Goal: Information Seeking & Learning: Learn about a topic

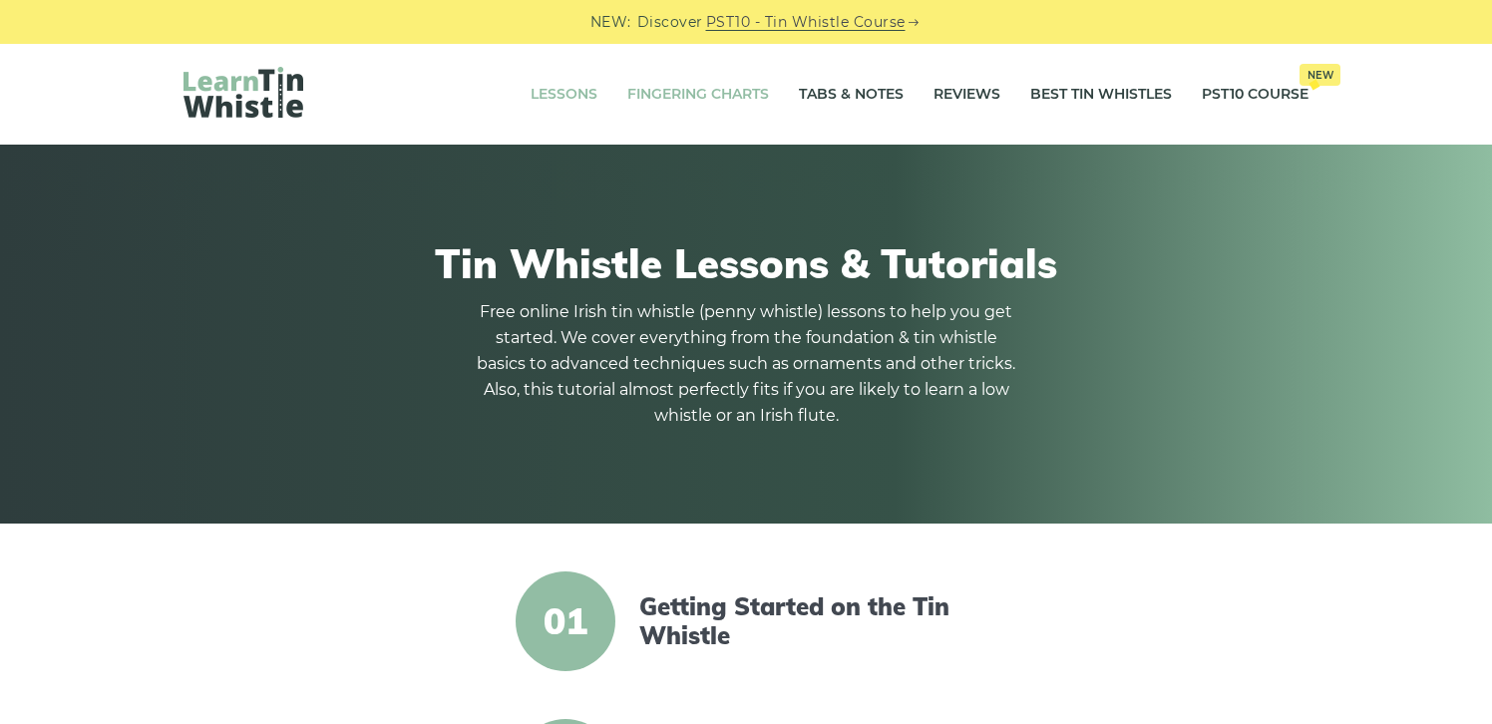
click at [698, 95] on link "Fingering Charts" at bounding box center [698, 95] width 142 height 50
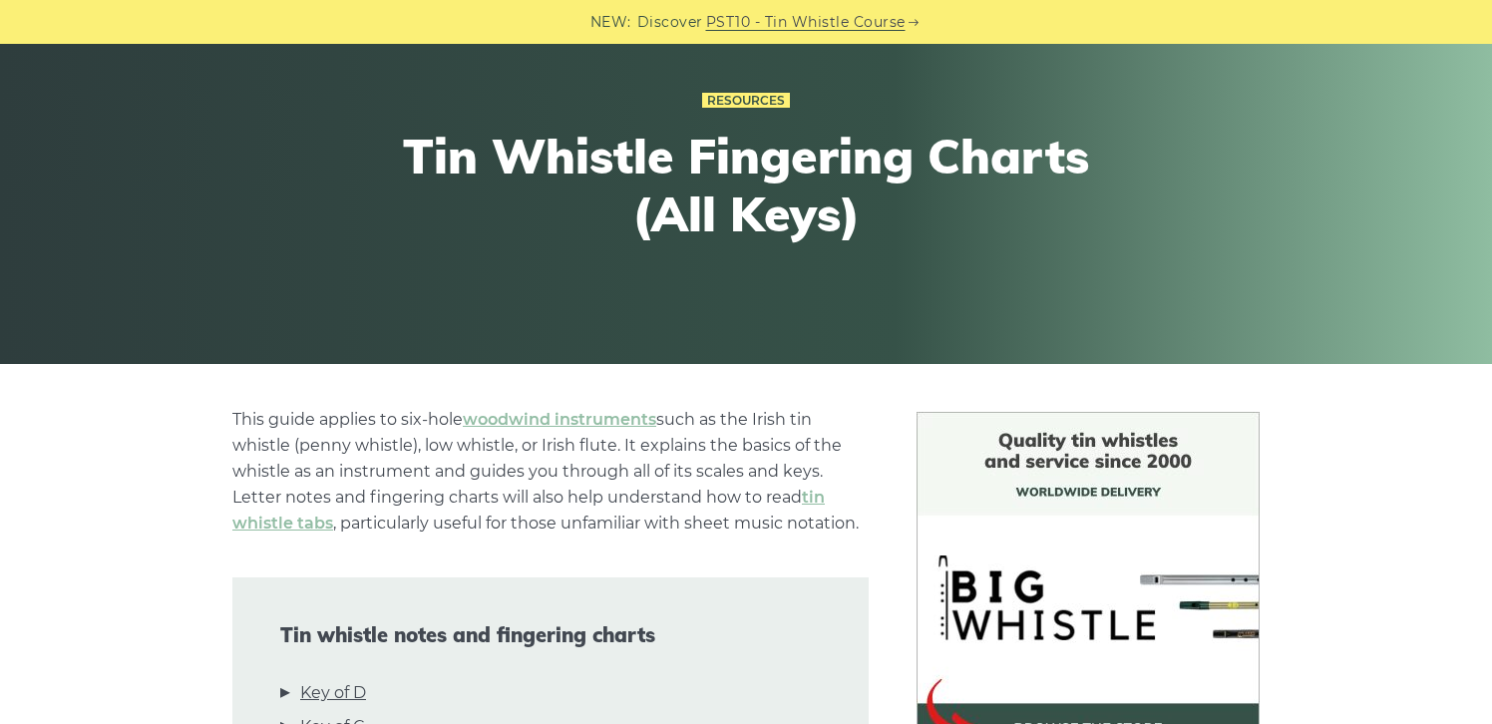
scroll to position [169, 0]
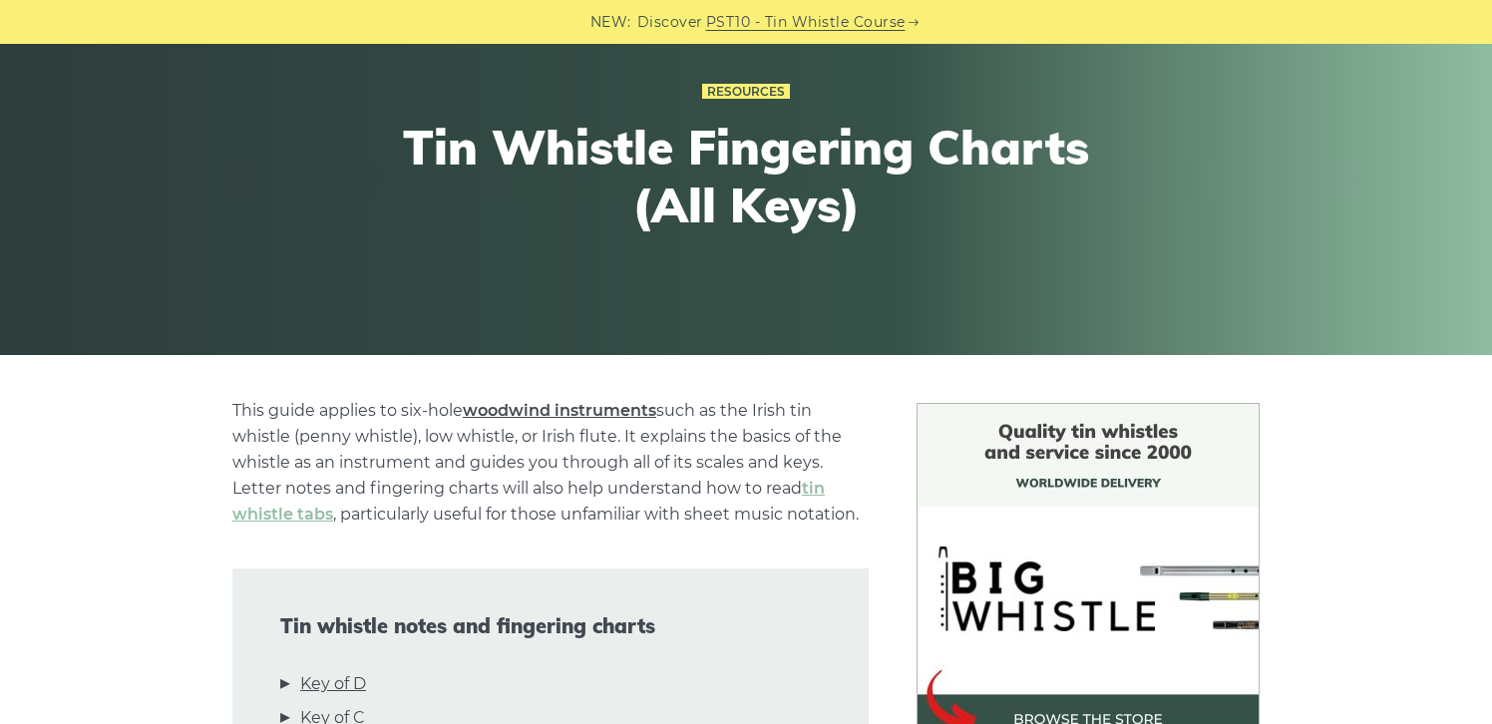
click at [545, 413] on link "woodwind instruments" at bounding box center [560, 410] width 194 height 19
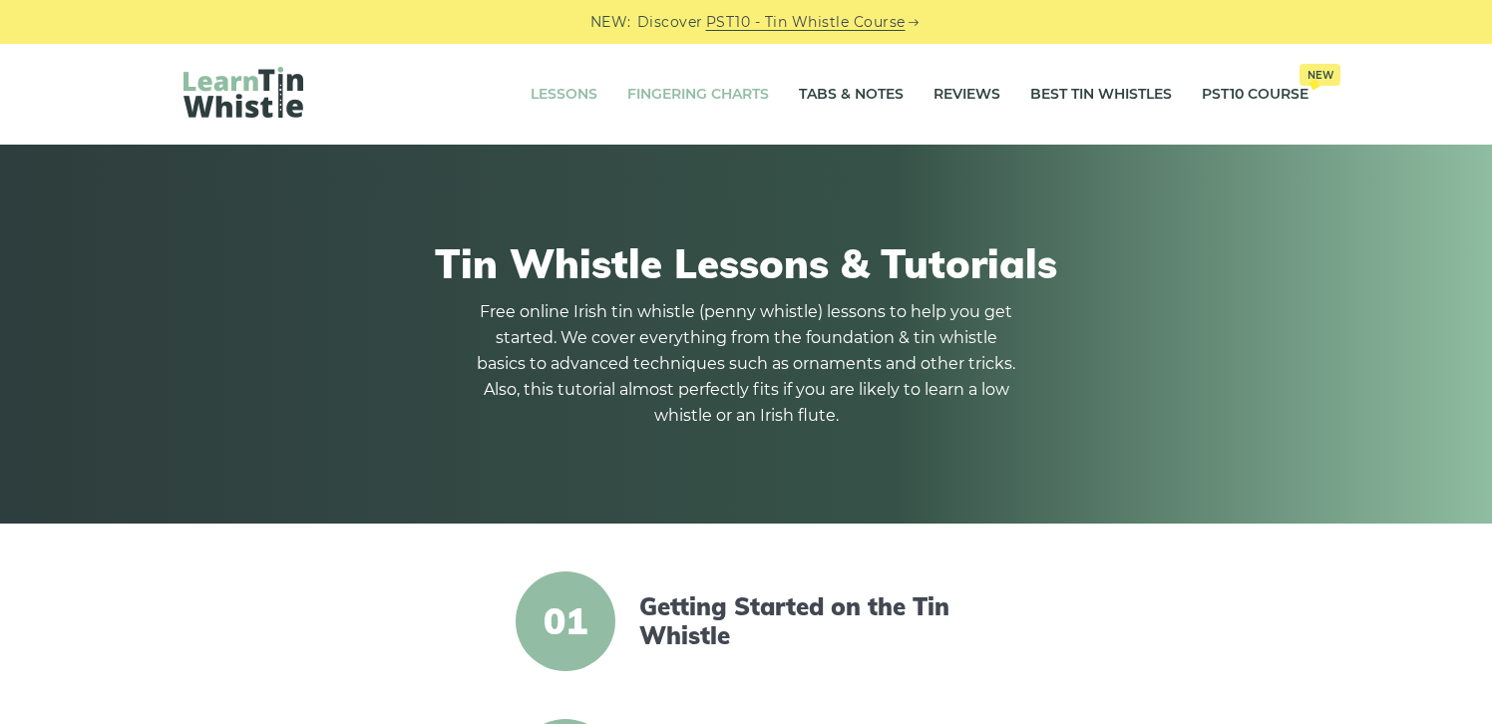
click at [690, 97] on link "Fingering Charts" at bounding box center [698, 95] width 142 height 50
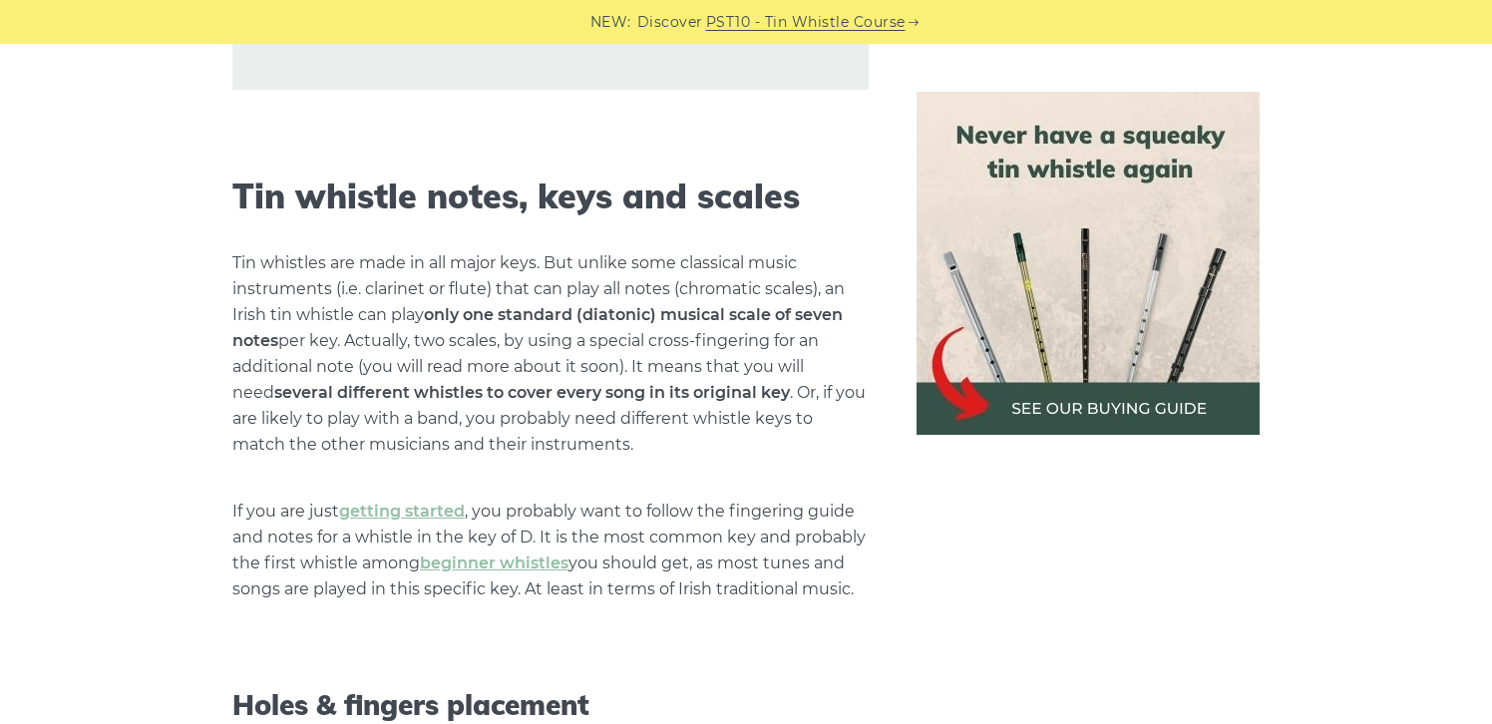
scroll to position [1243, 0]
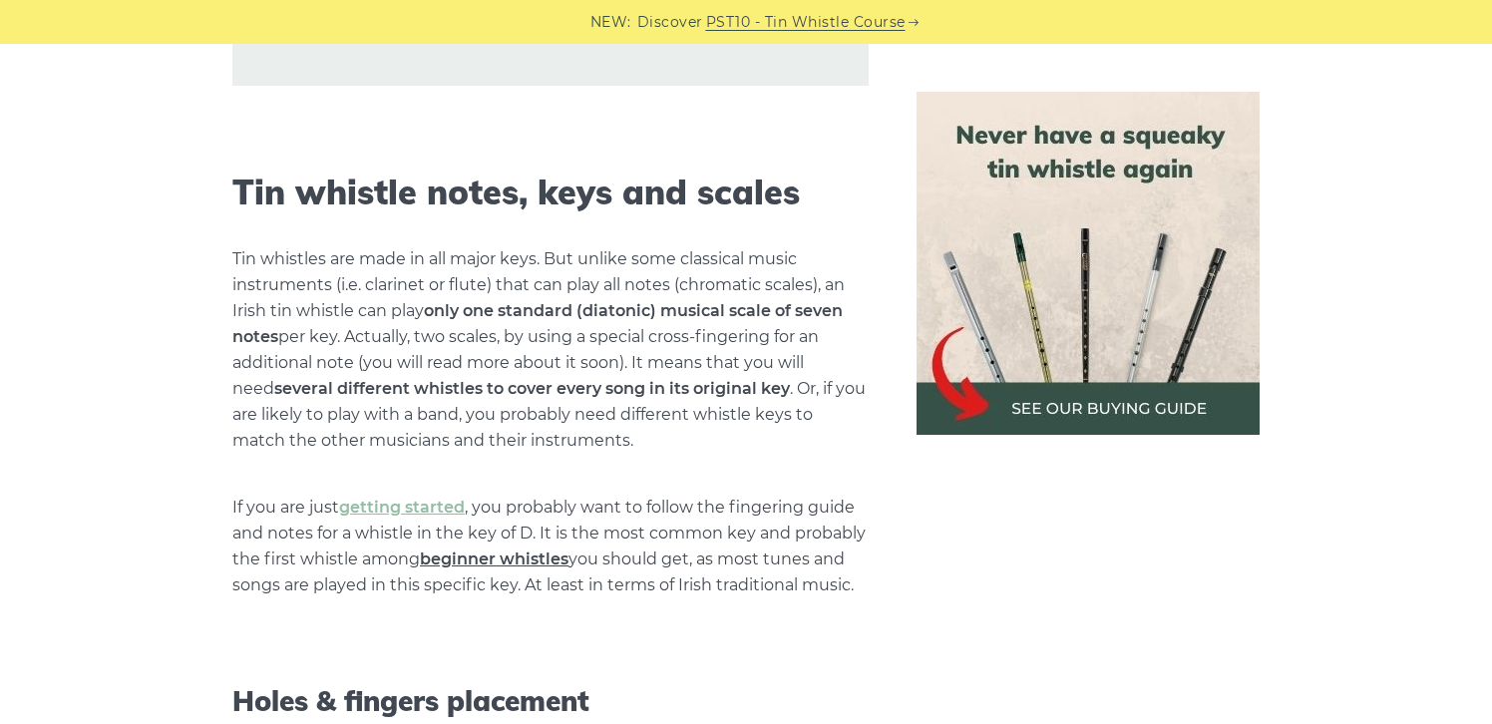
click at [501, 562] on link "beginner whistles" at bounding box center [494, 559] width 149 height 19
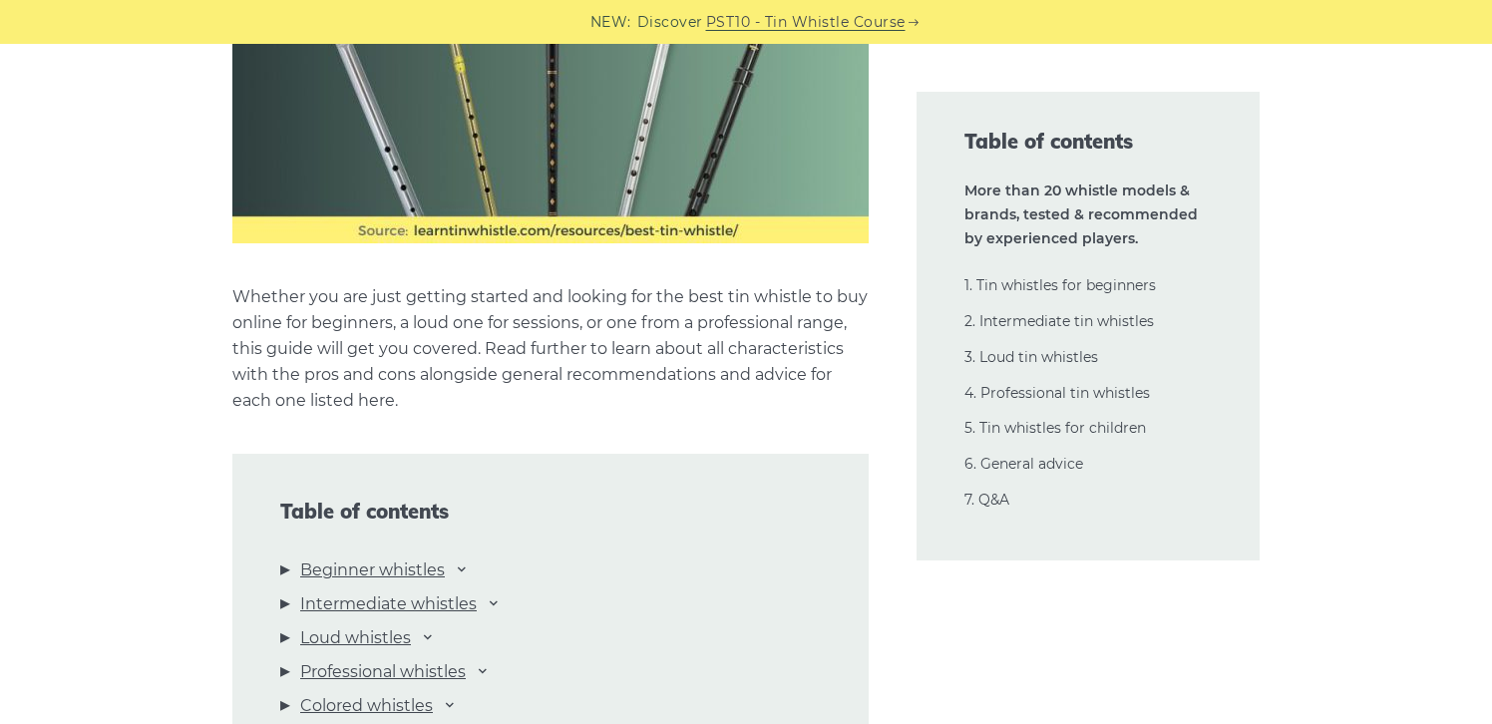
scroll to position [1819, 0]
click at [405, 571] on link "Beginner whistles" at bounding box center [372, 570] width 145 height 26
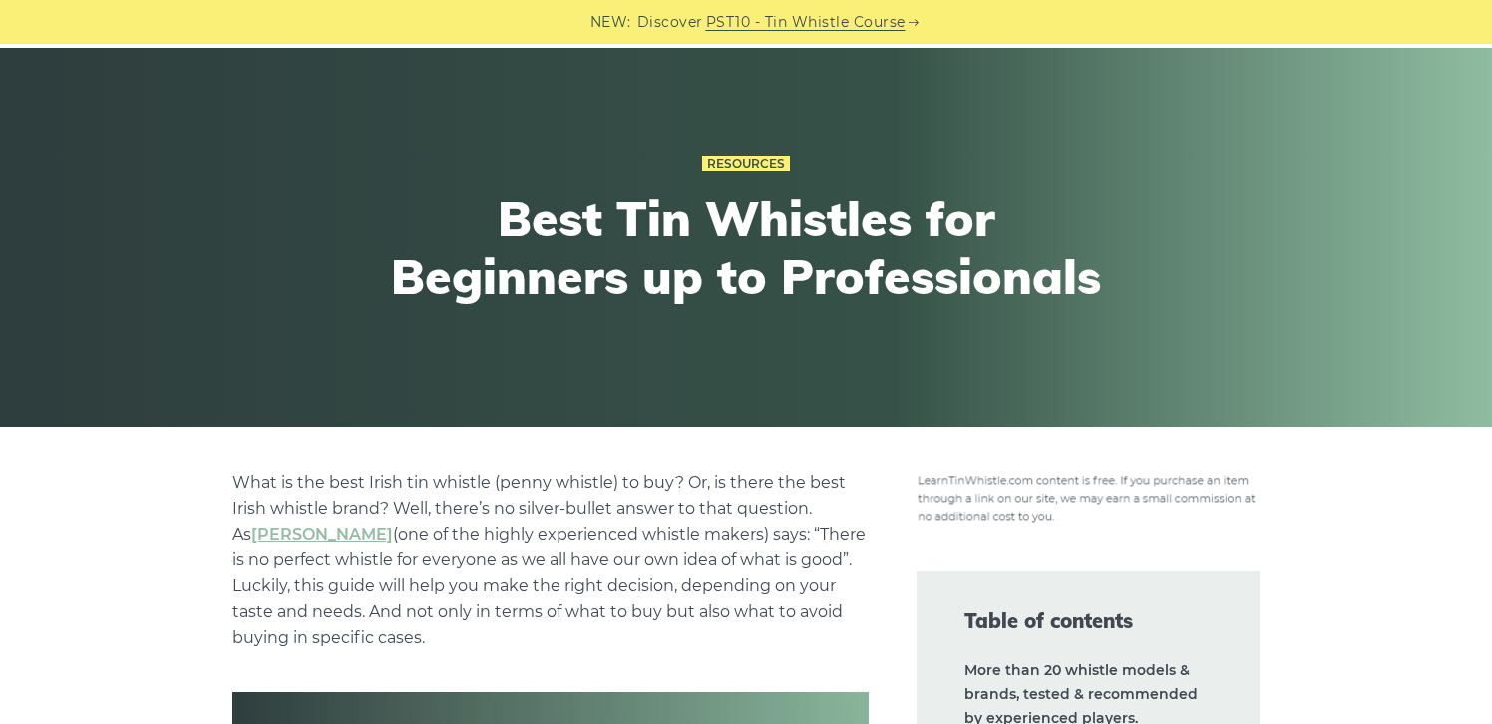
scroll to position [0, 0]
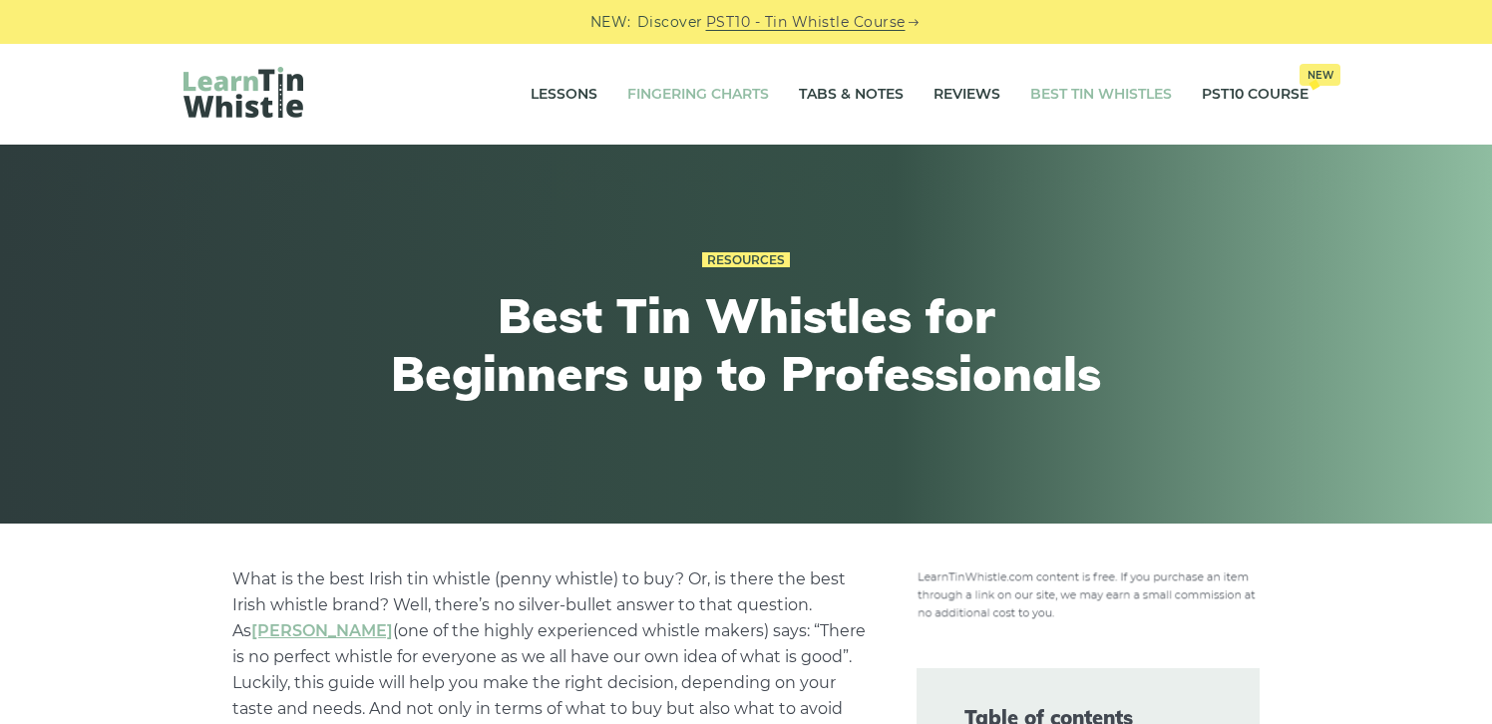
click at [681, 92] on link "Fingering Charts" at bounding box center [698, 95] width 142 height 50
click at [701, 89] on link "Fingering Charts" at bounding box center [698, 95] width 142 height 50
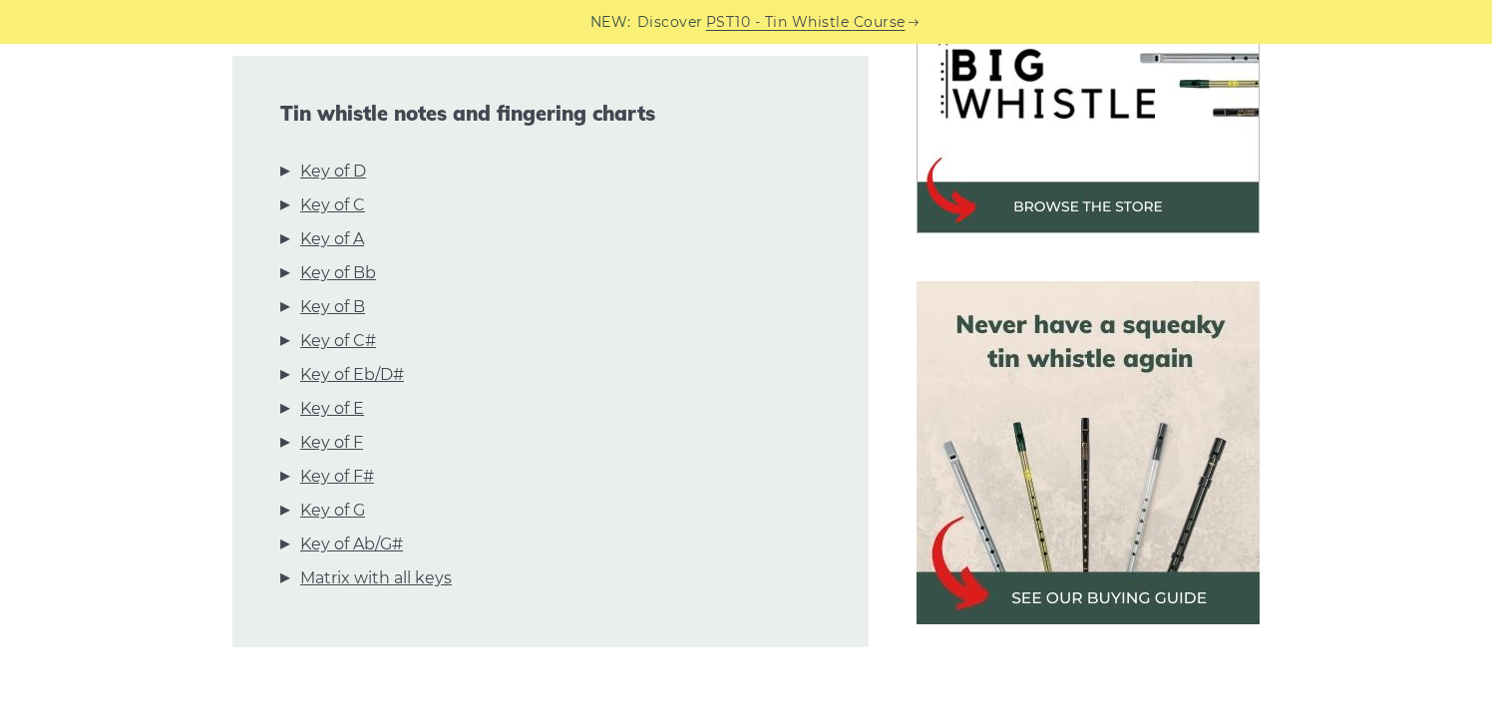
scroll to position [683, 0]
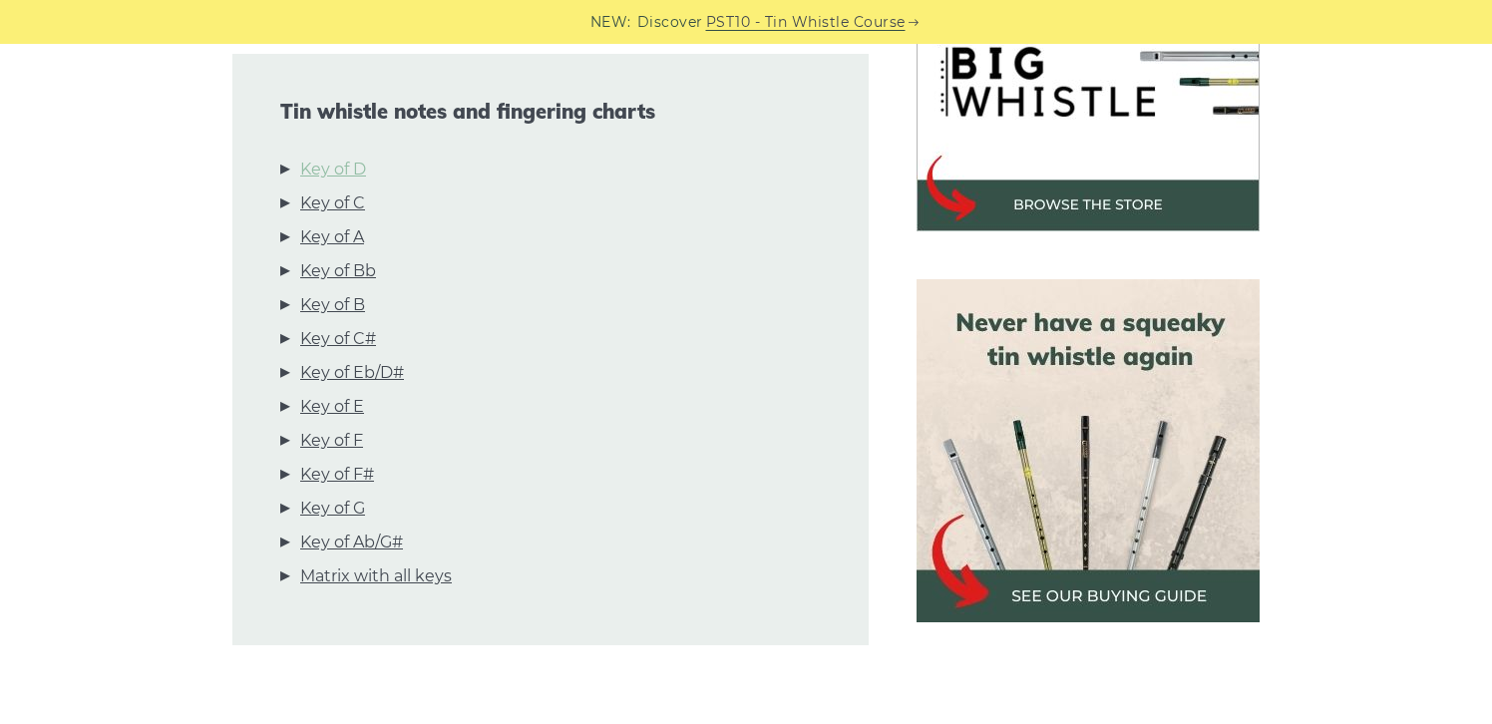
click at [327, 173] on link "Key of D" at bounding box center [333, 170] width 66 height 26
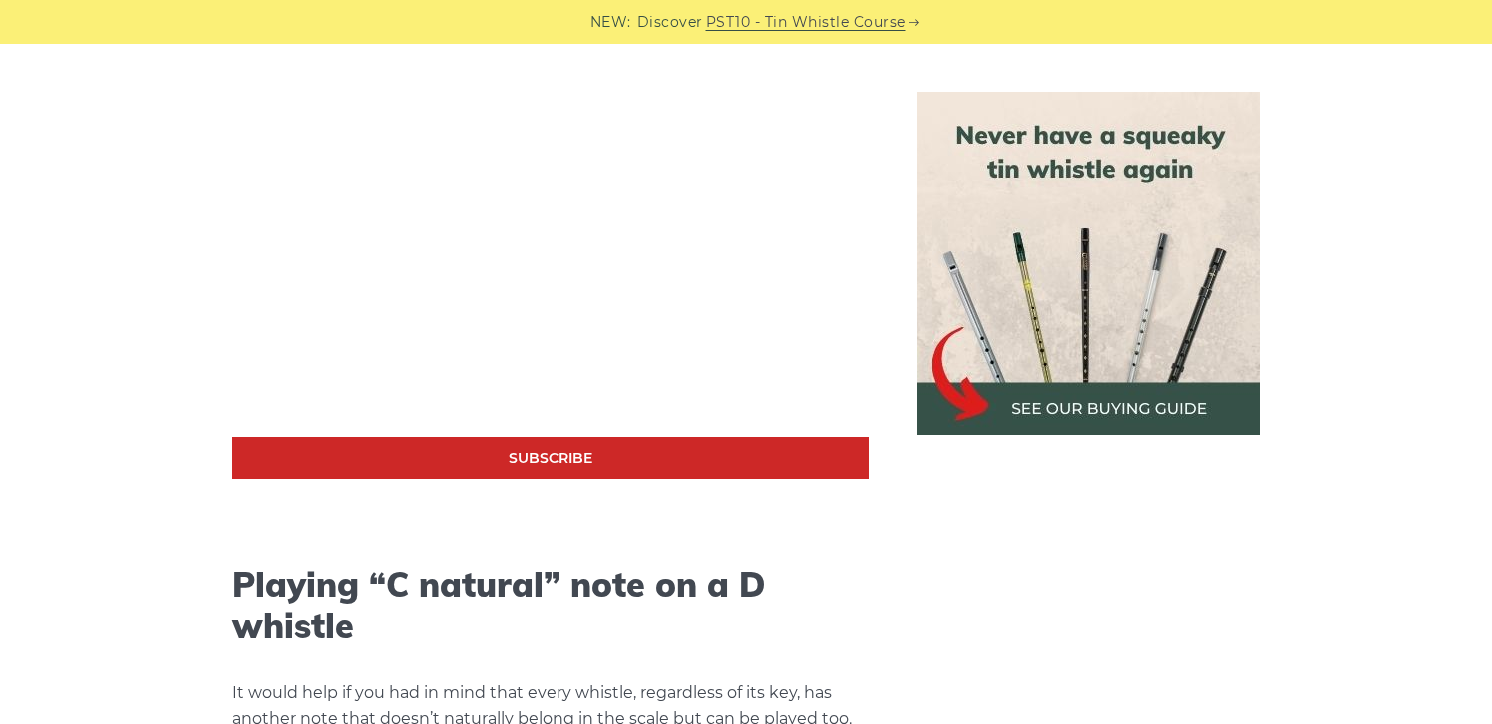
scroll to position [3697, 0]
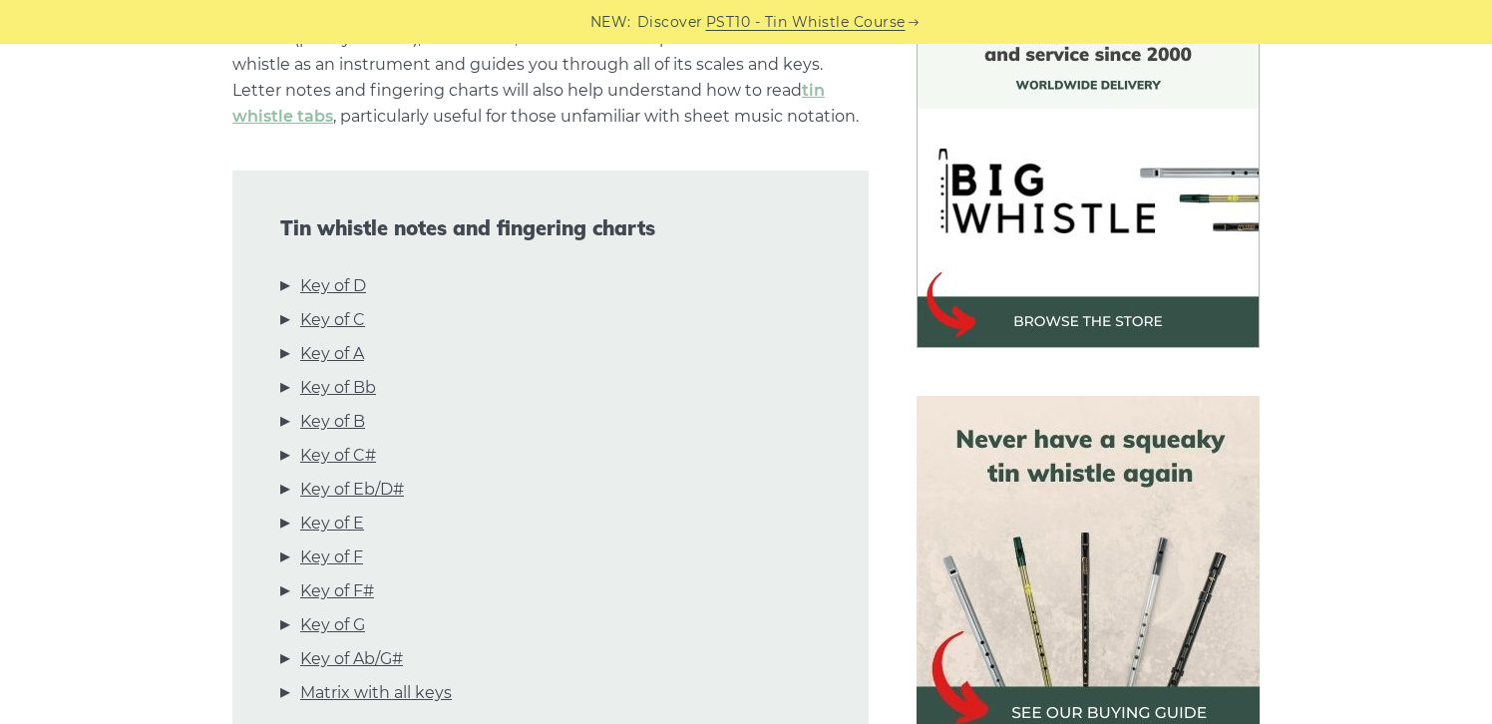
scroll to position [544, 0]
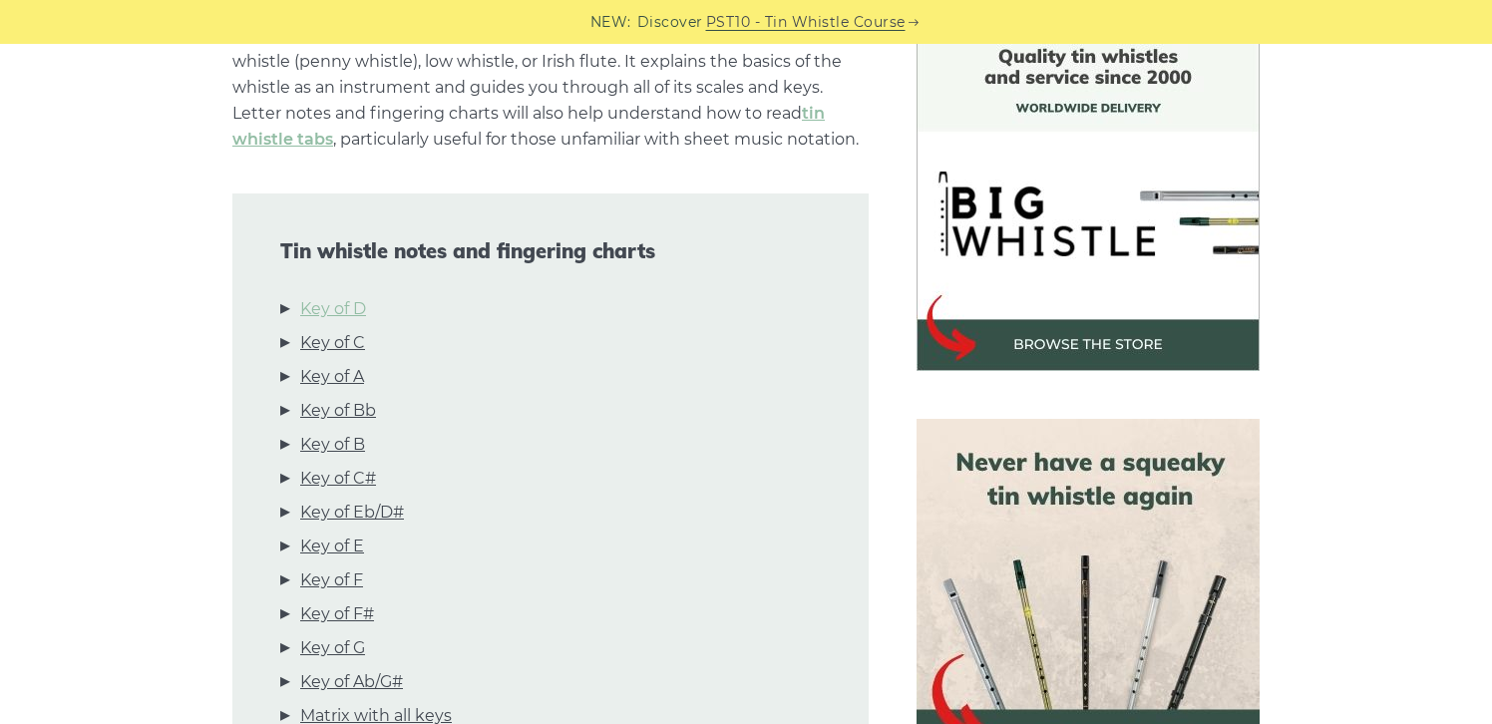
click at [343, 310] on link "Key of D" at bounding box center [333, 309] width 66 height 26
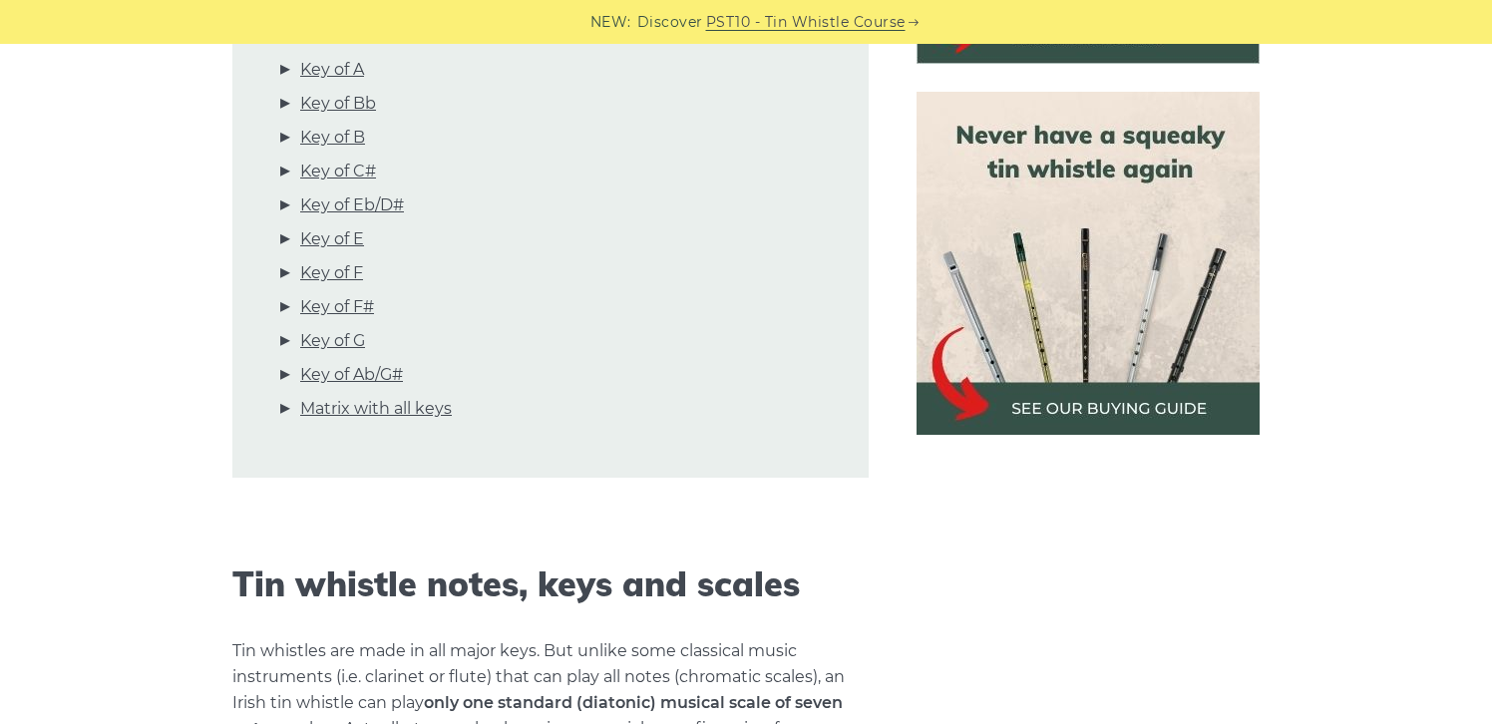
scroll to position [0, 0]
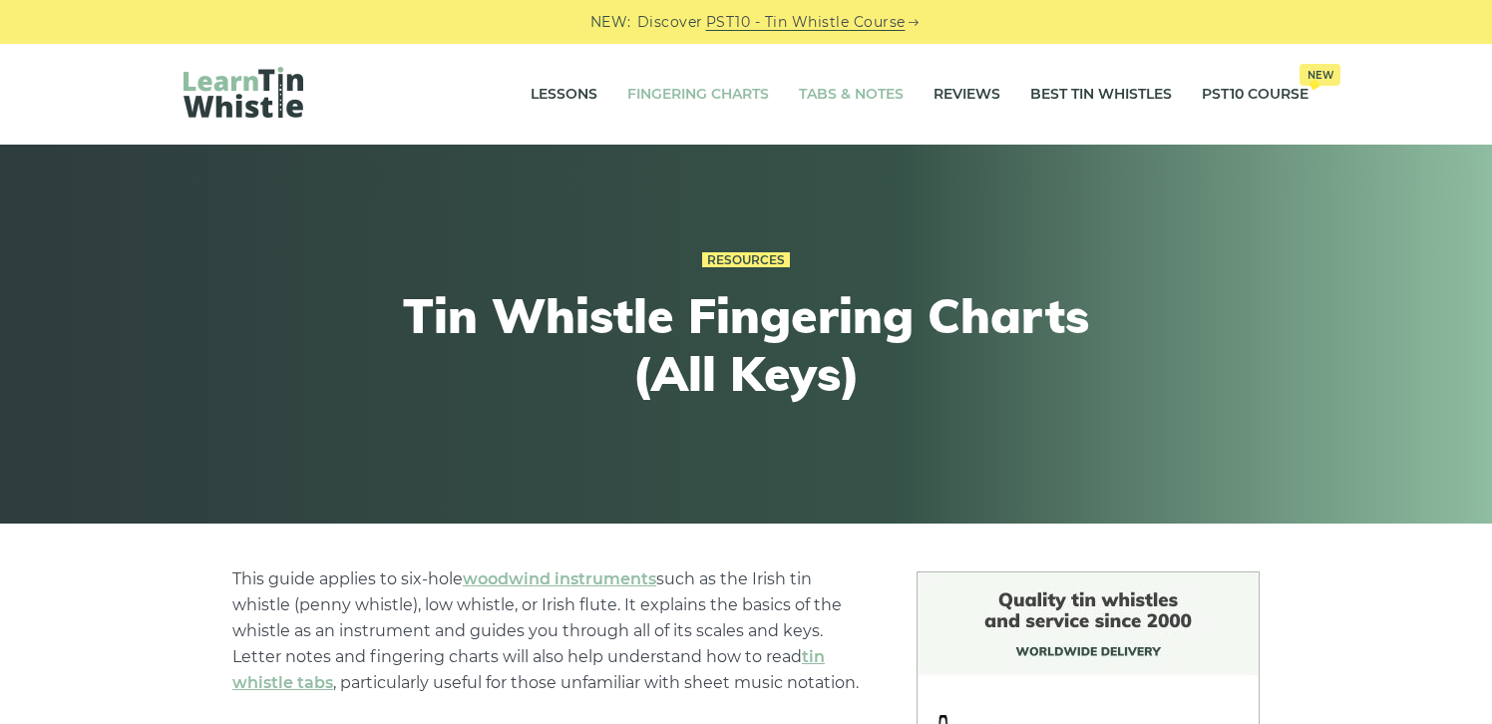
click at [844, 95] on link "Tabs & Notes" at bounding box center [851, 95] width 105 height 50
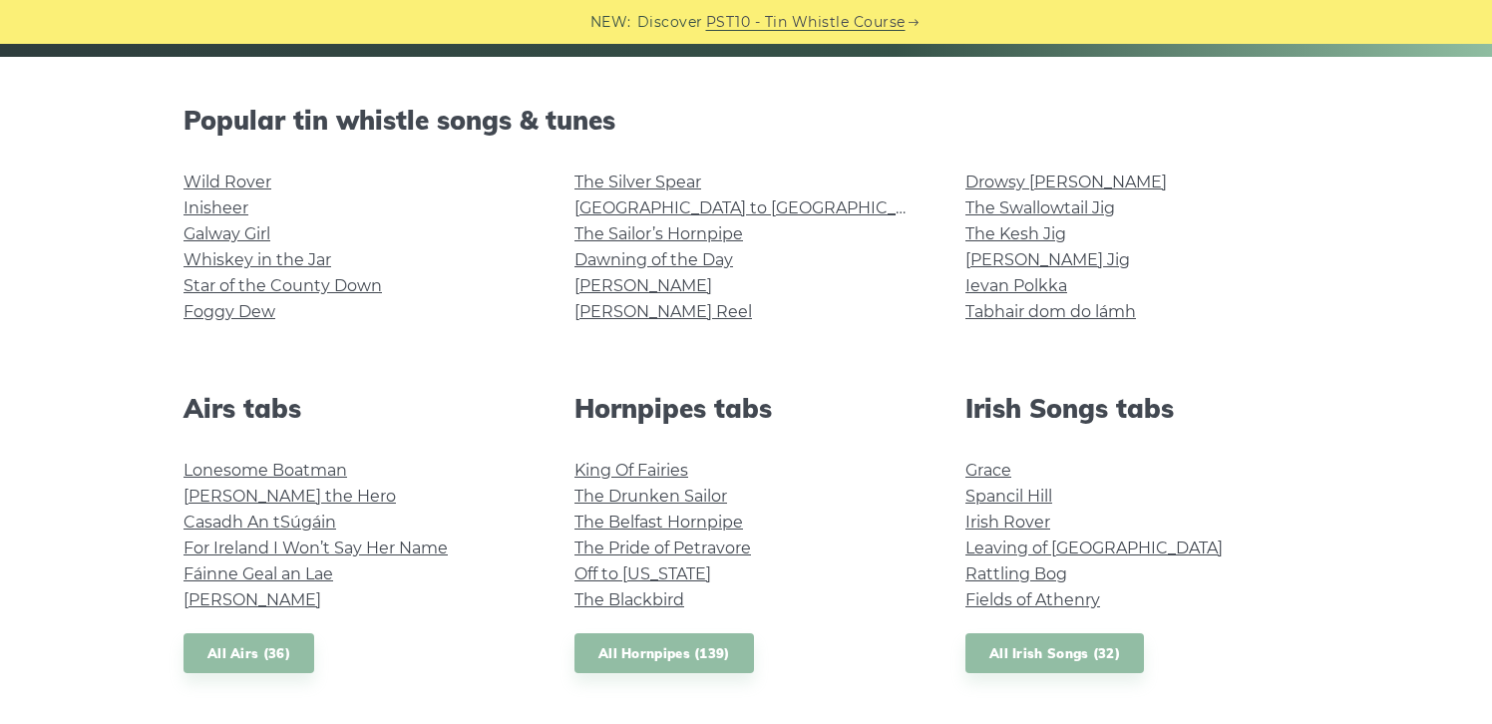
scroll to position [453, 0]
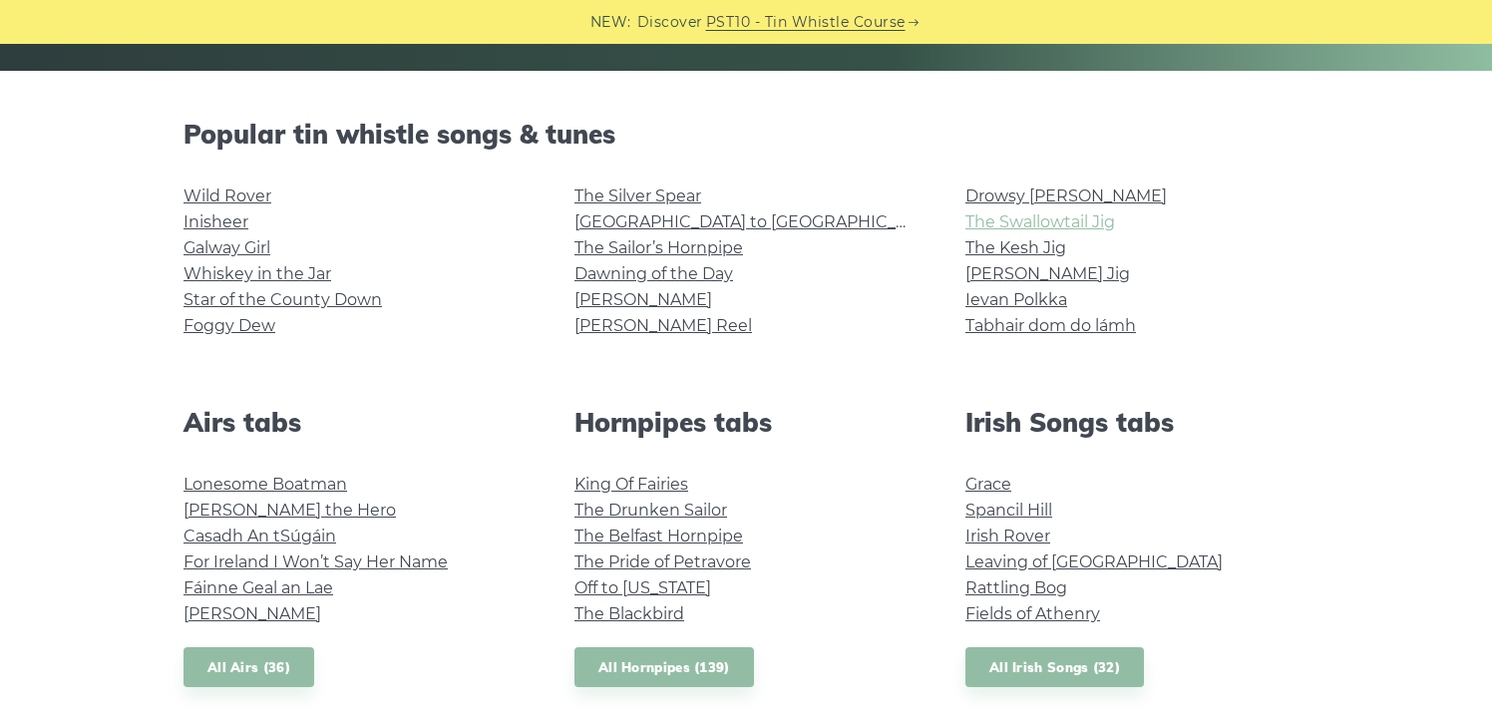
click at [1007, 212] on link "The Swallowtail Jig" at bounding box center [1041, 221] width 150 height 19
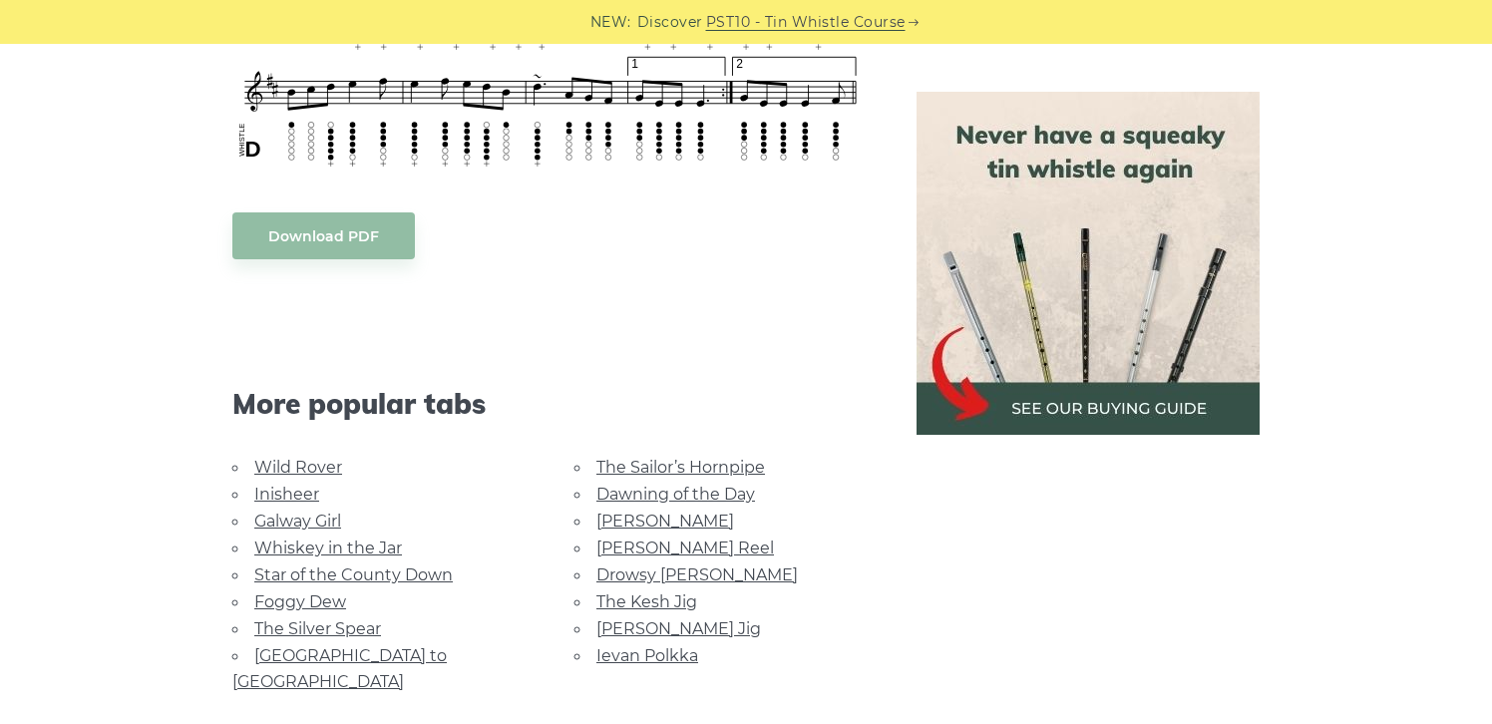
scroll to position [1497, 0]
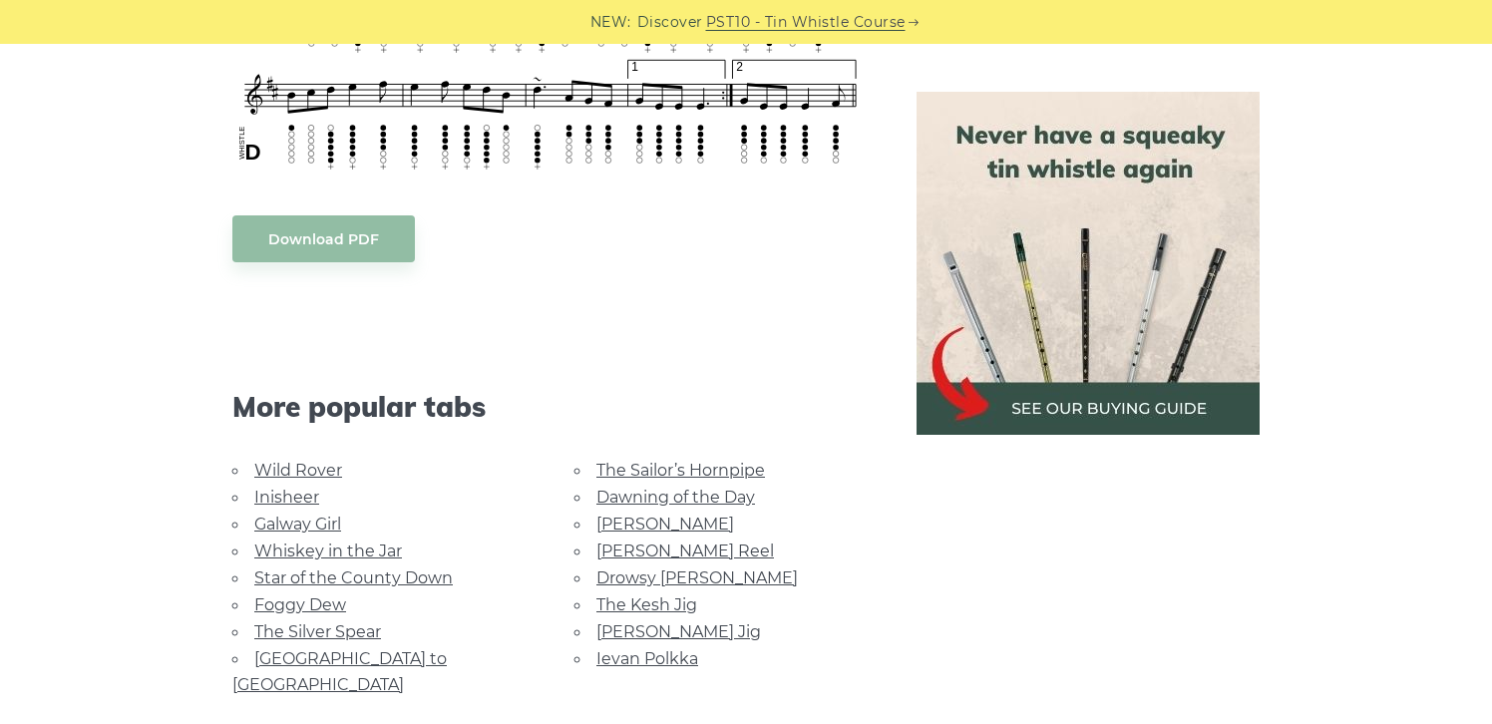
click at [652, 599] on link "The Kesh Jig" at bounding box center [646, 604] width 101 height 19
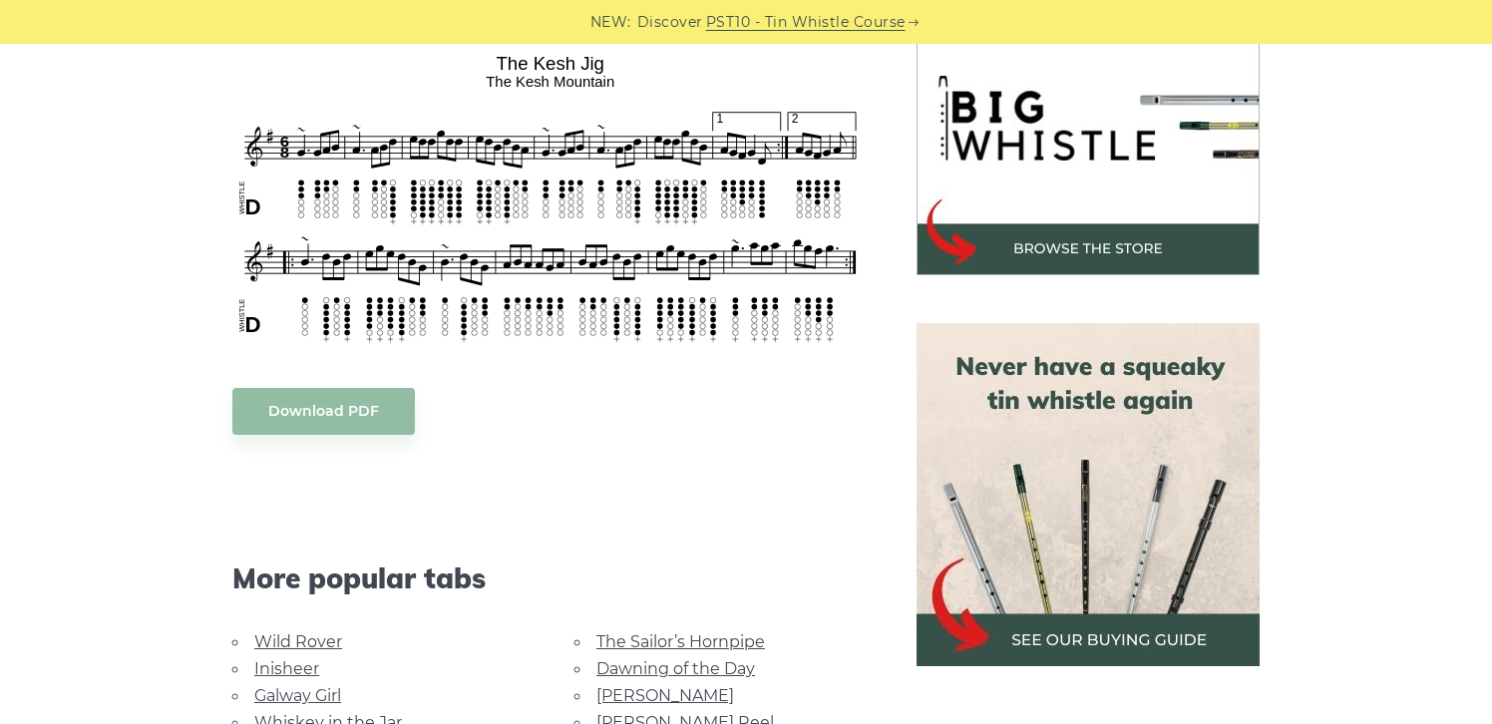
scroll to position [654, 0]
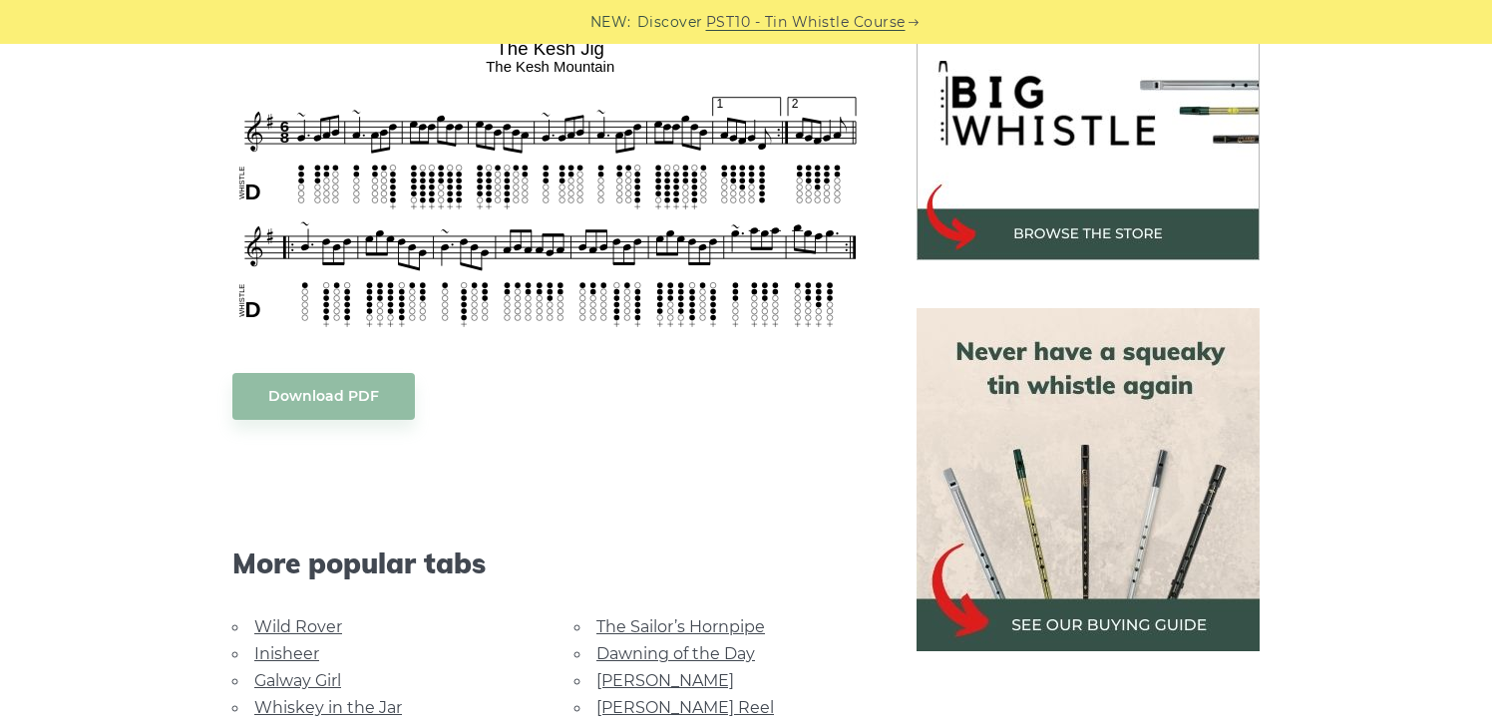
click at [1028, 487] on img at bounding box center [1088, 479] width 343 height 343
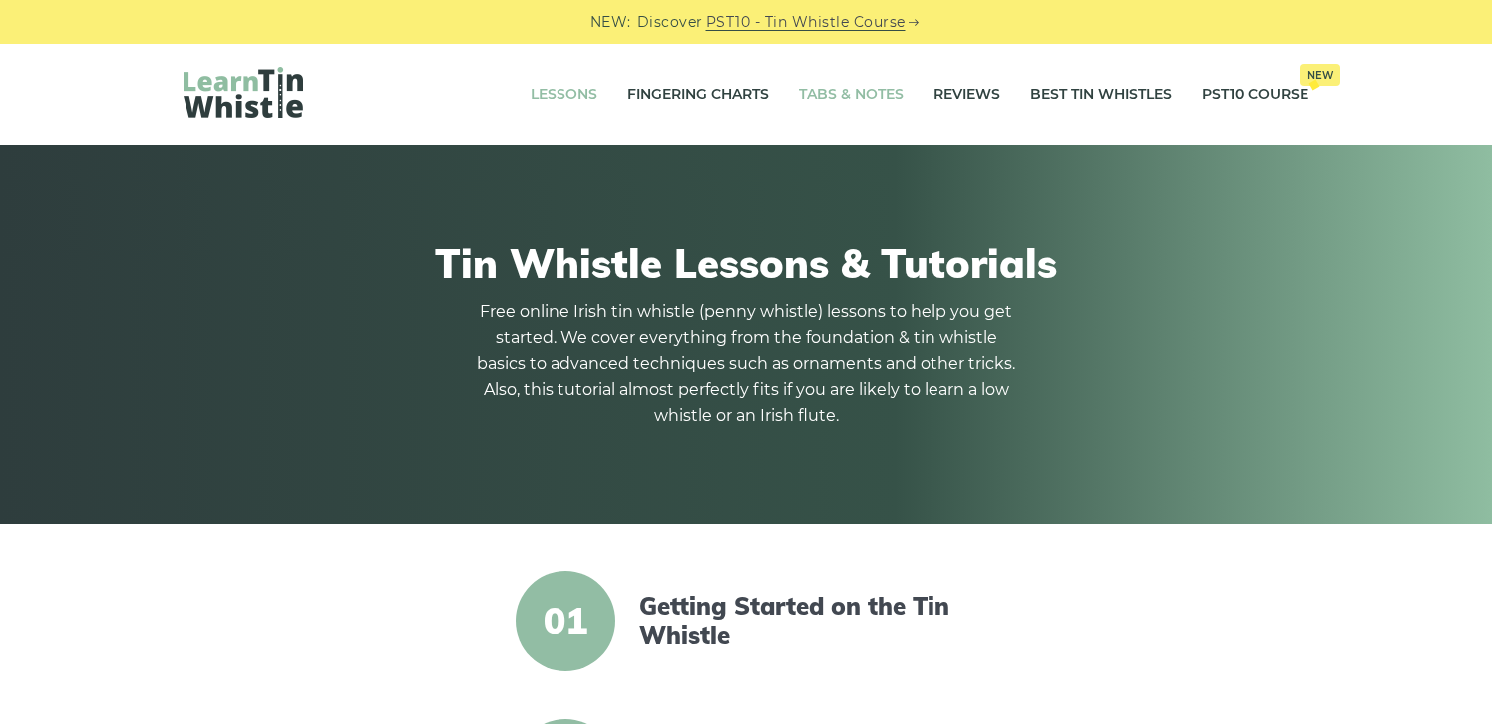
click at [876, 88] on link "Tabs & Notes" at bounding box center [851, 95] width 105 height 50
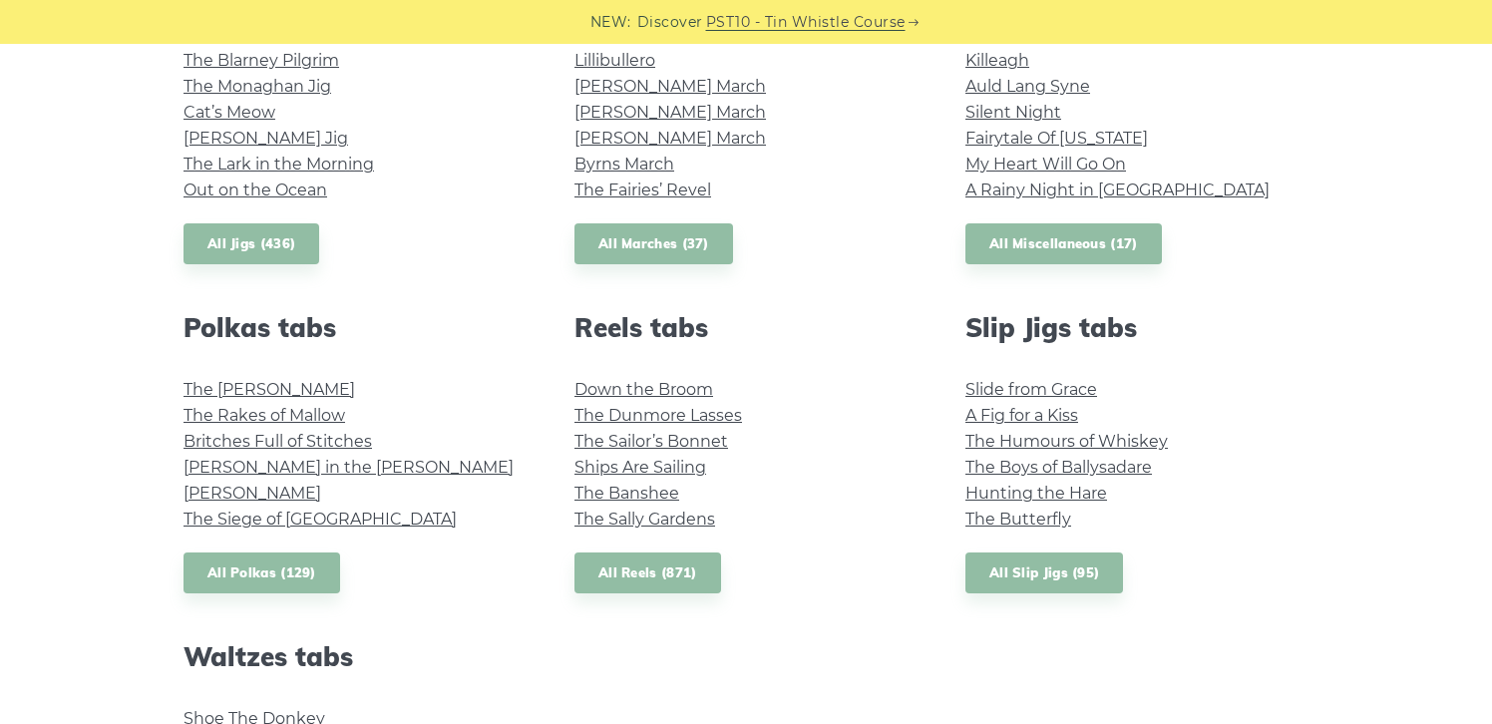
scroll to position [1212, 0]
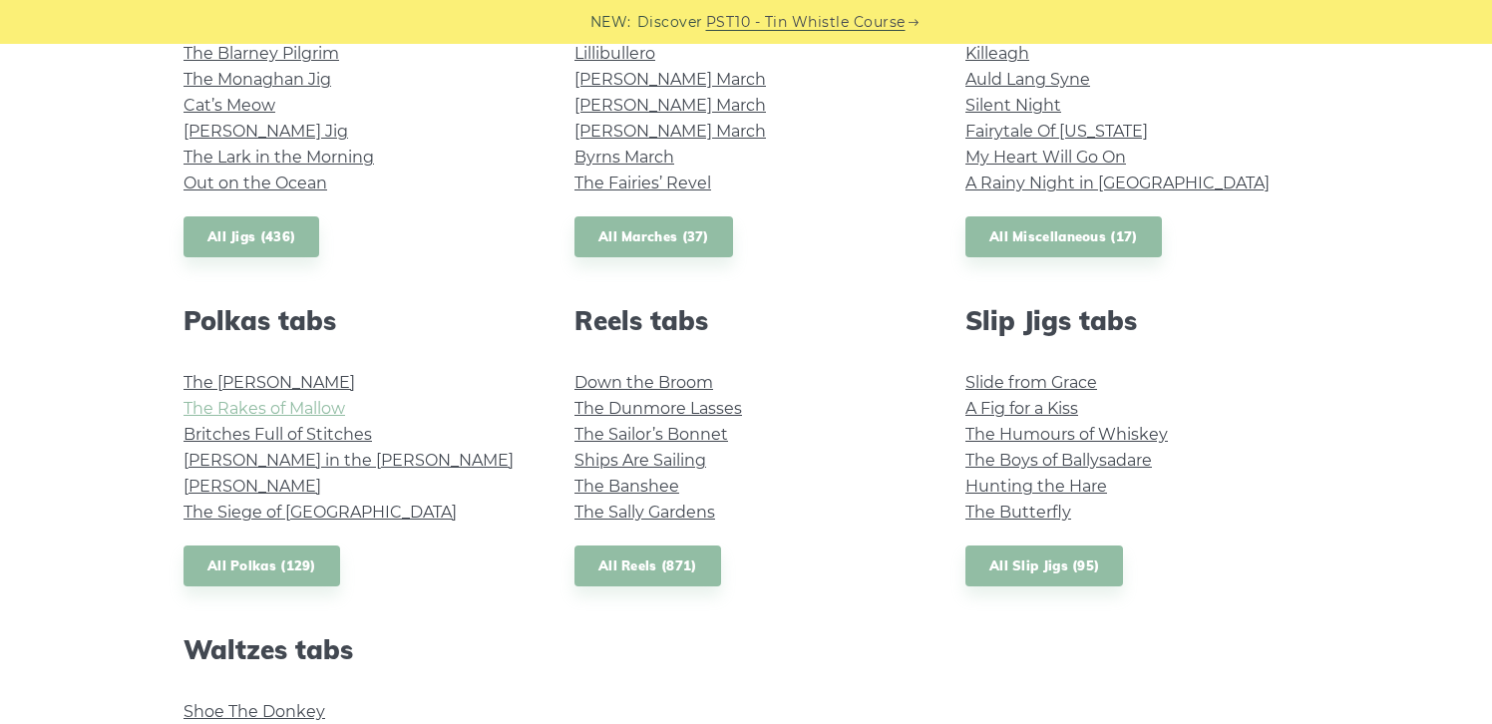
click at [253, 410] on link "The Rakes of Mallow" at bounding box center [265, 408] width 162 height 19
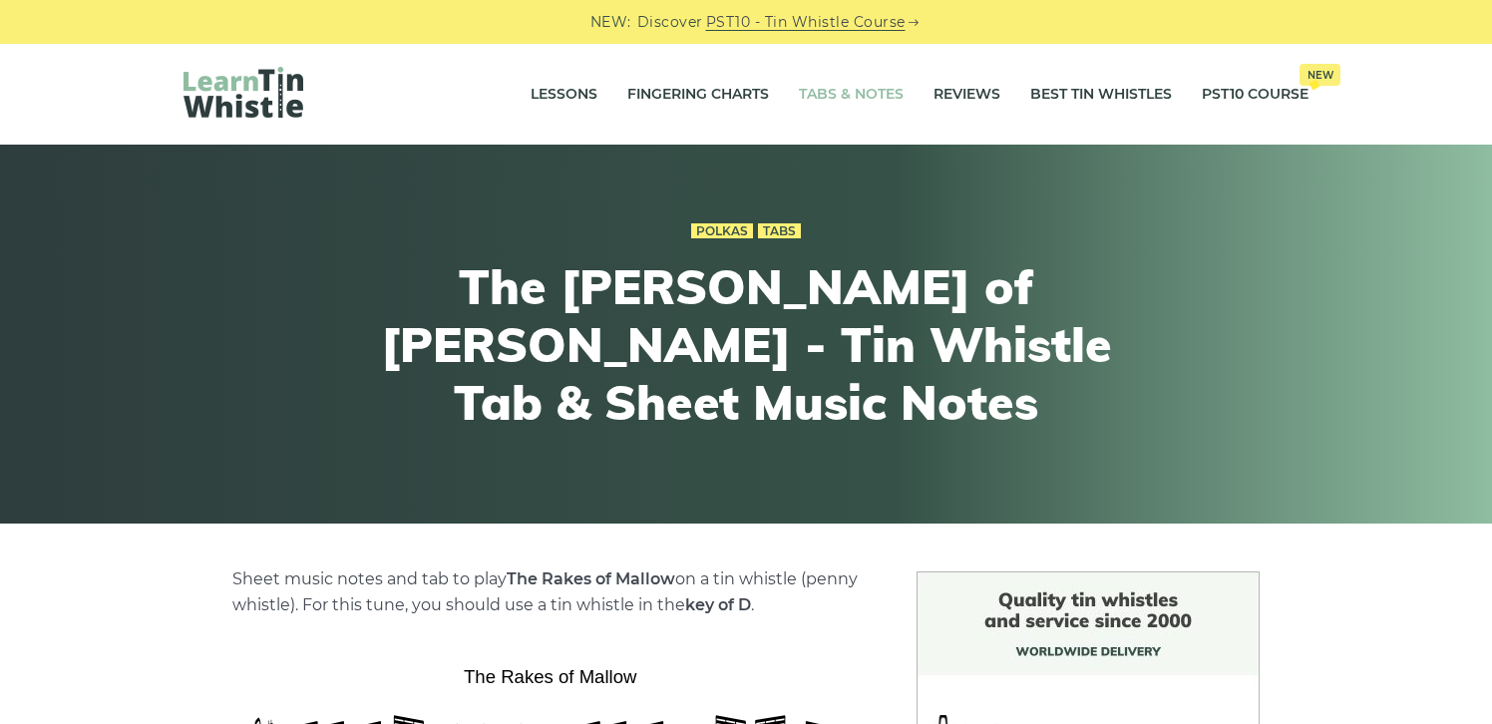
click at [834, 93] on link "Tabs & Notes" at bounding box center [851, 95] width 105 height 50
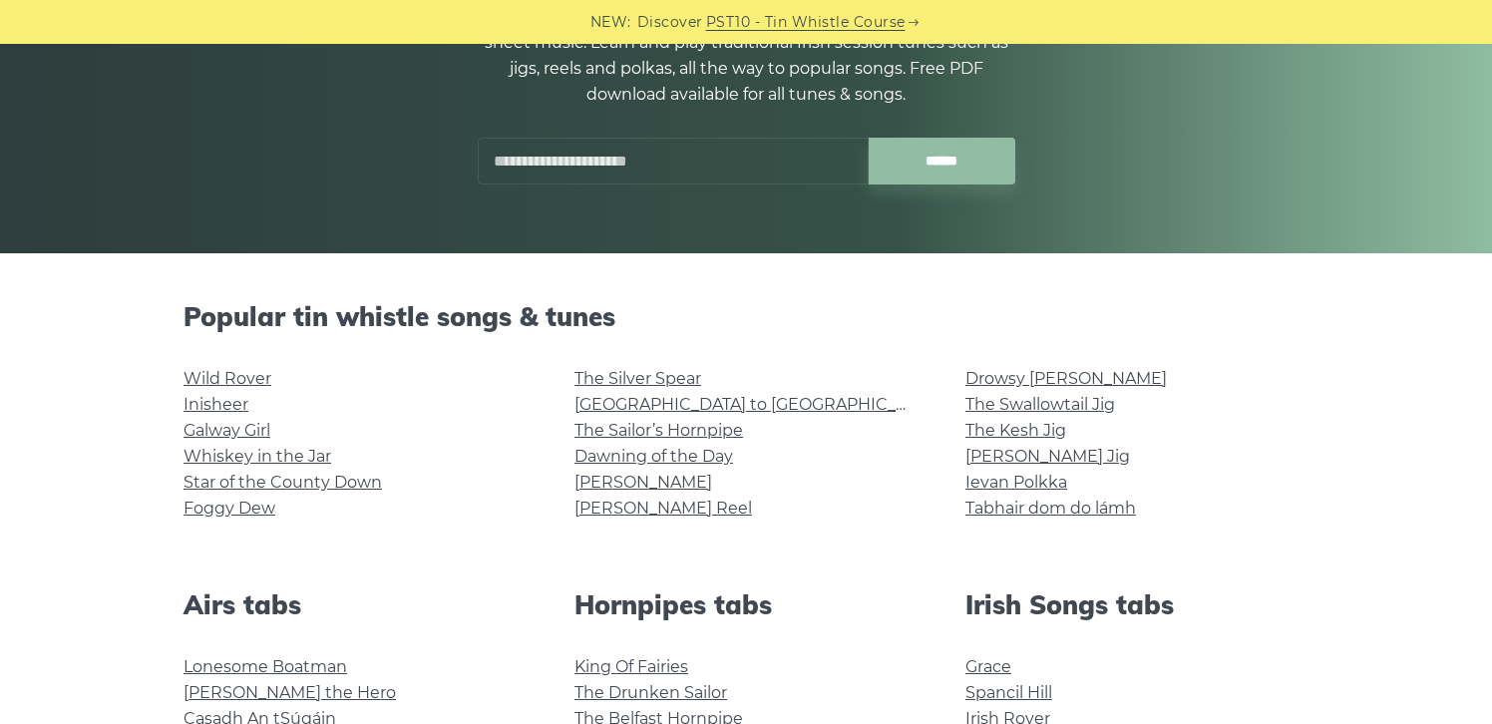
scroll to position [279, 0]
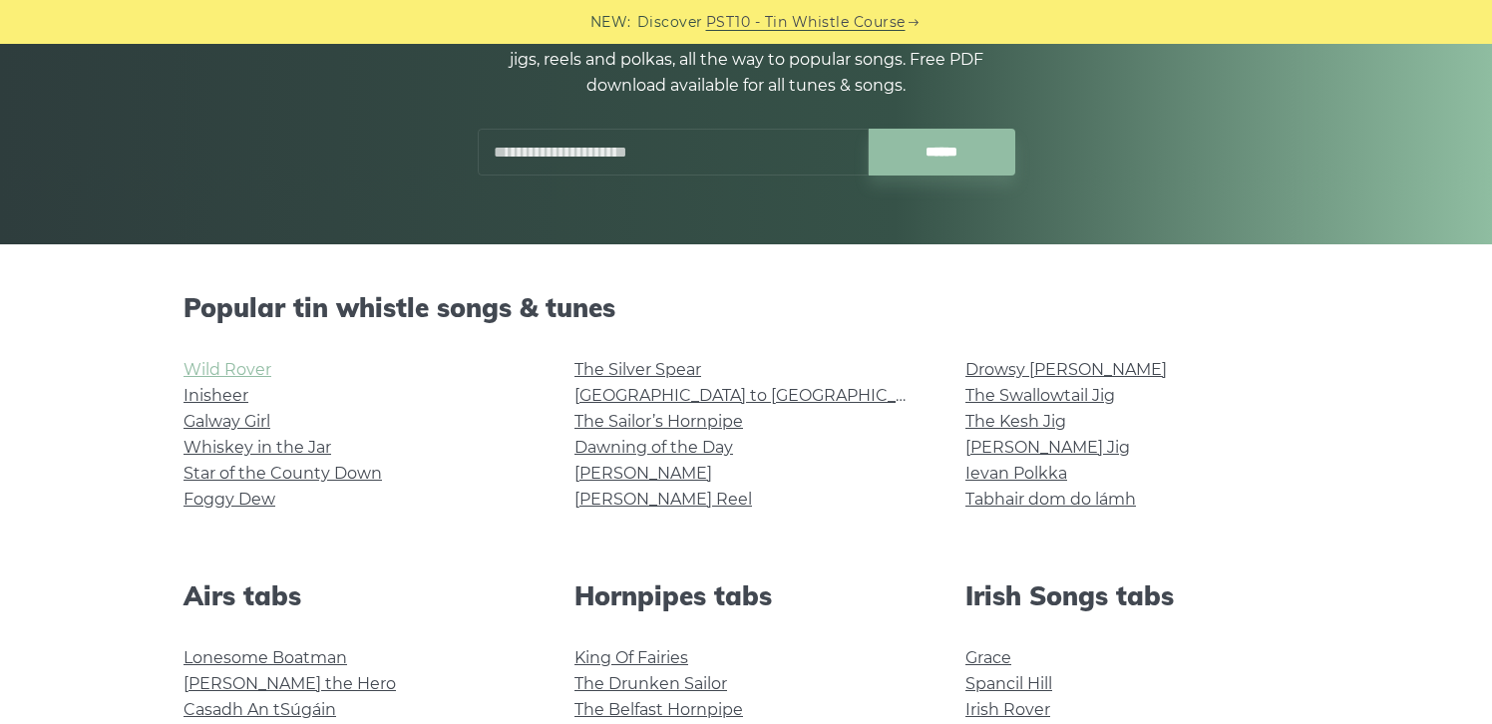
click at [236, 374] on link "Wild Rover" at bounding box center [228, 369] width 88 height 19
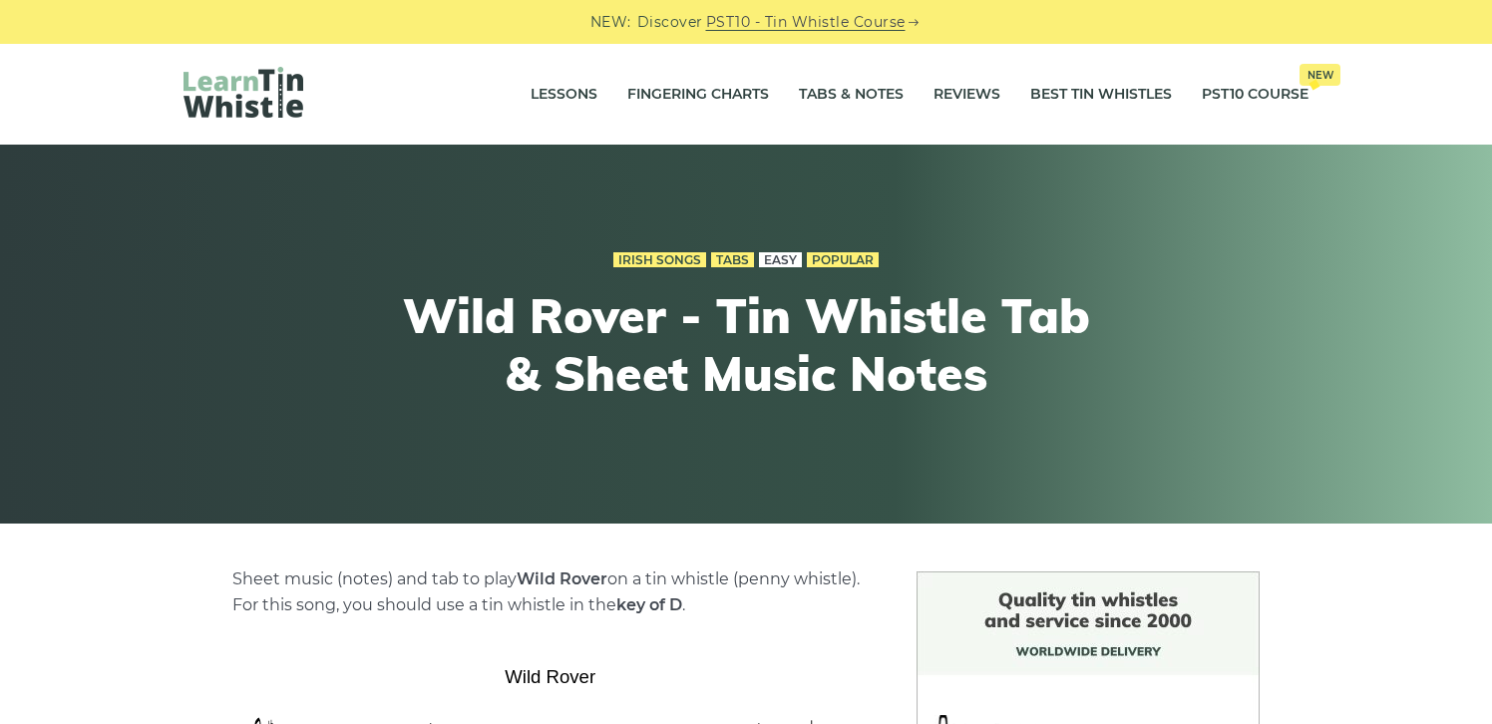
click at [785, 252] on link "Easy" at bounding box center [780, 260] width 43 height 16
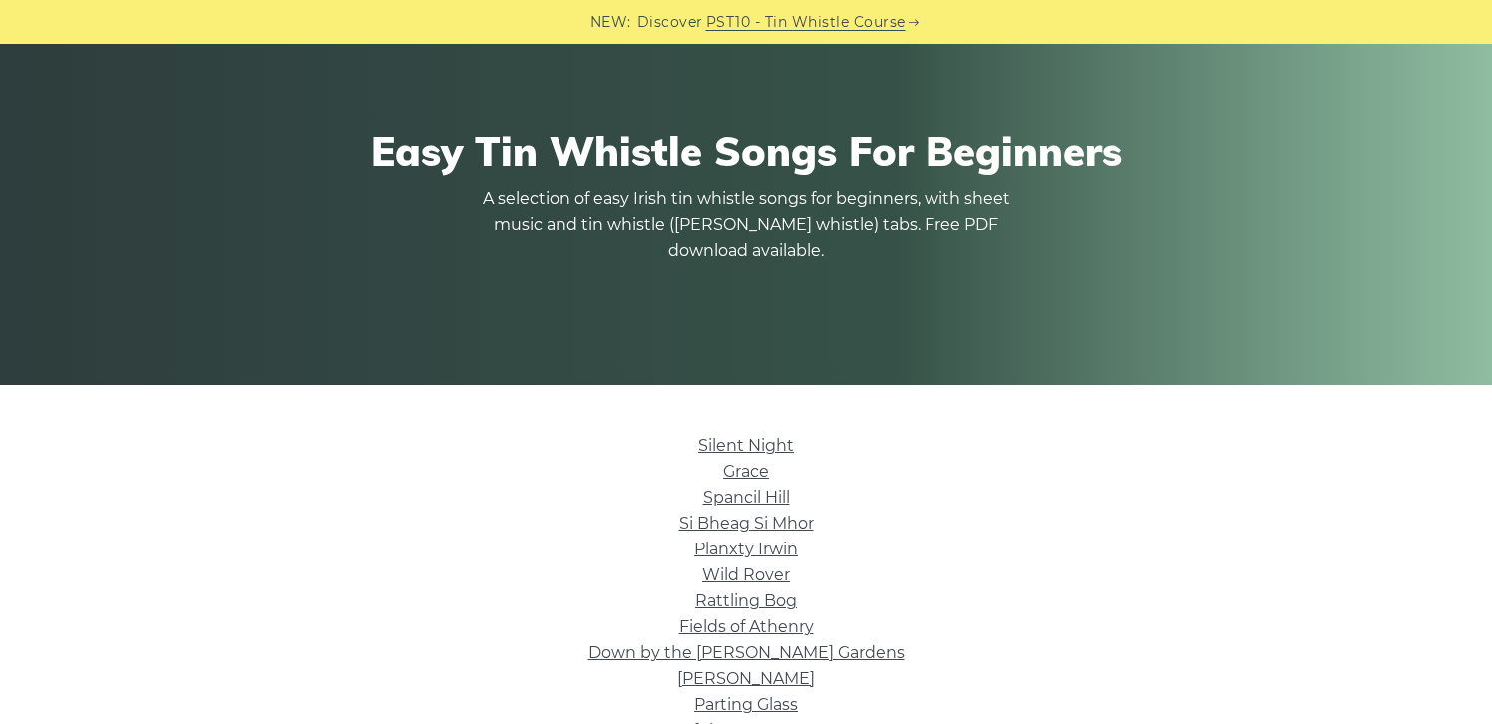
scroll to position [141, 0]
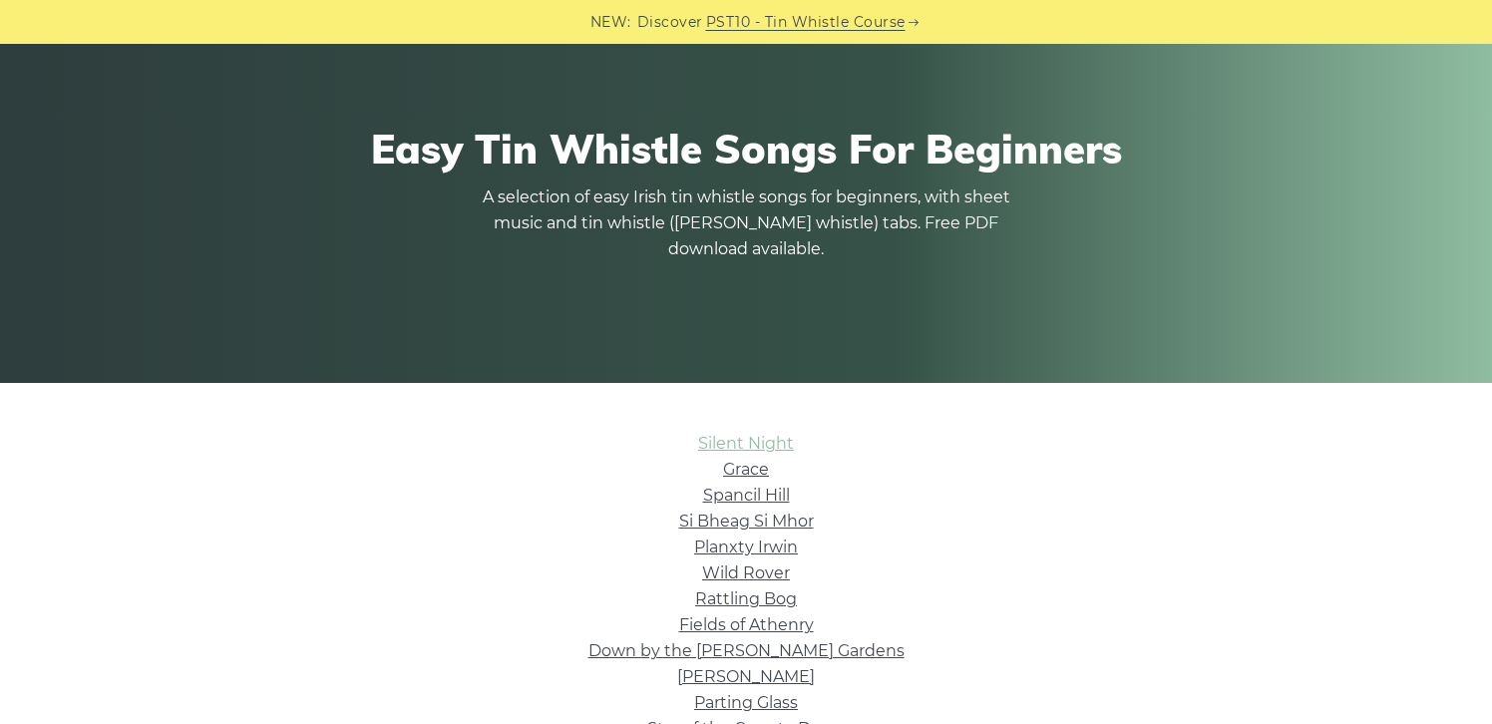
click at [742, 441] on link "Silent Night" at bounding box center [746, 443] width 96 height 19
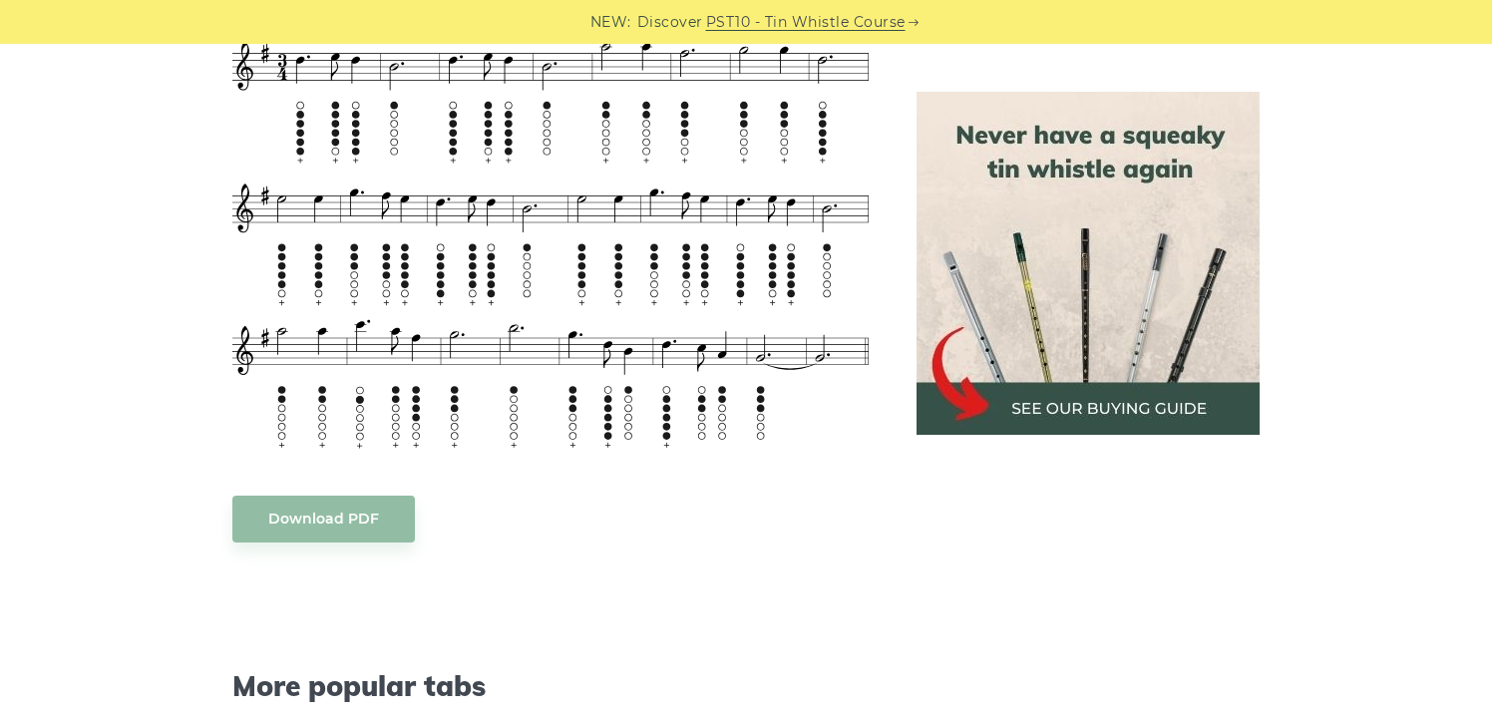
scroll to position [1277, 0]
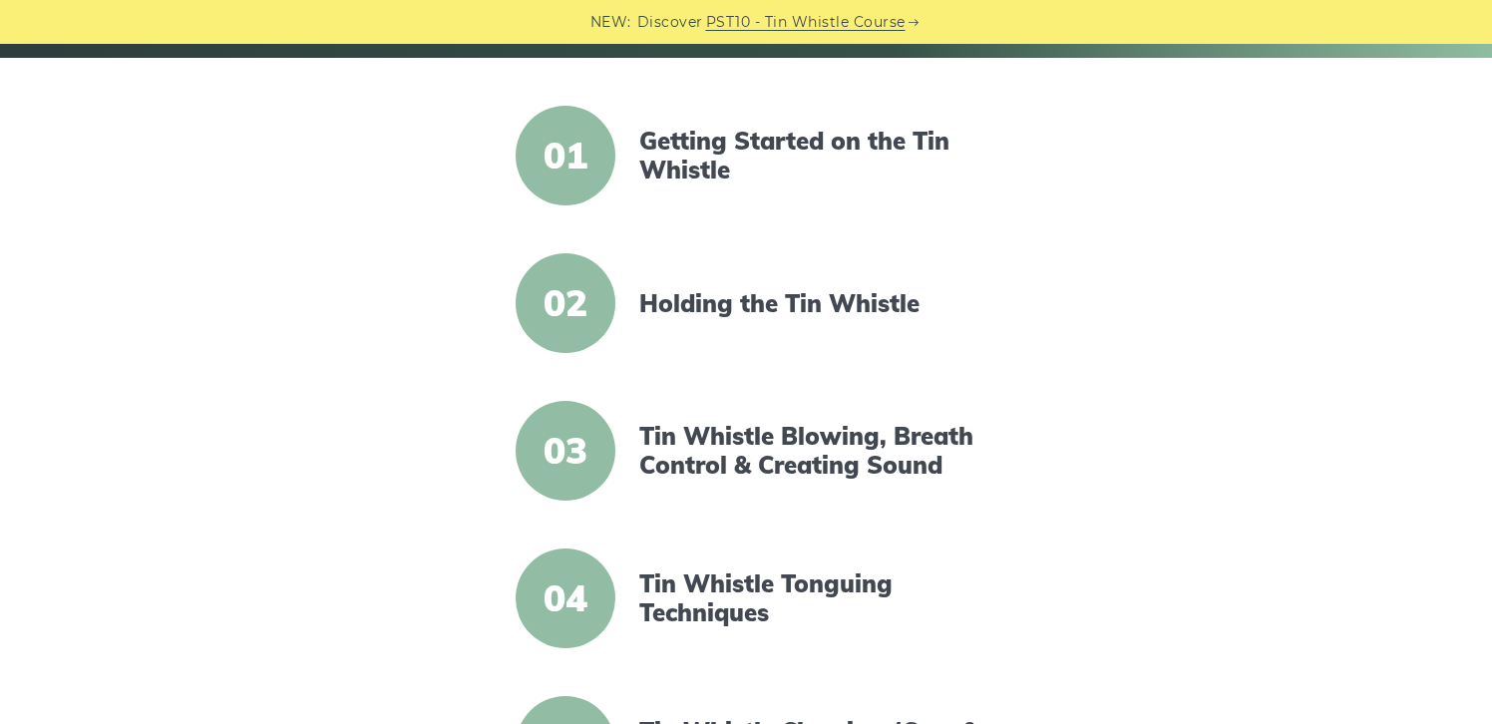
scroll to position [474, 0]
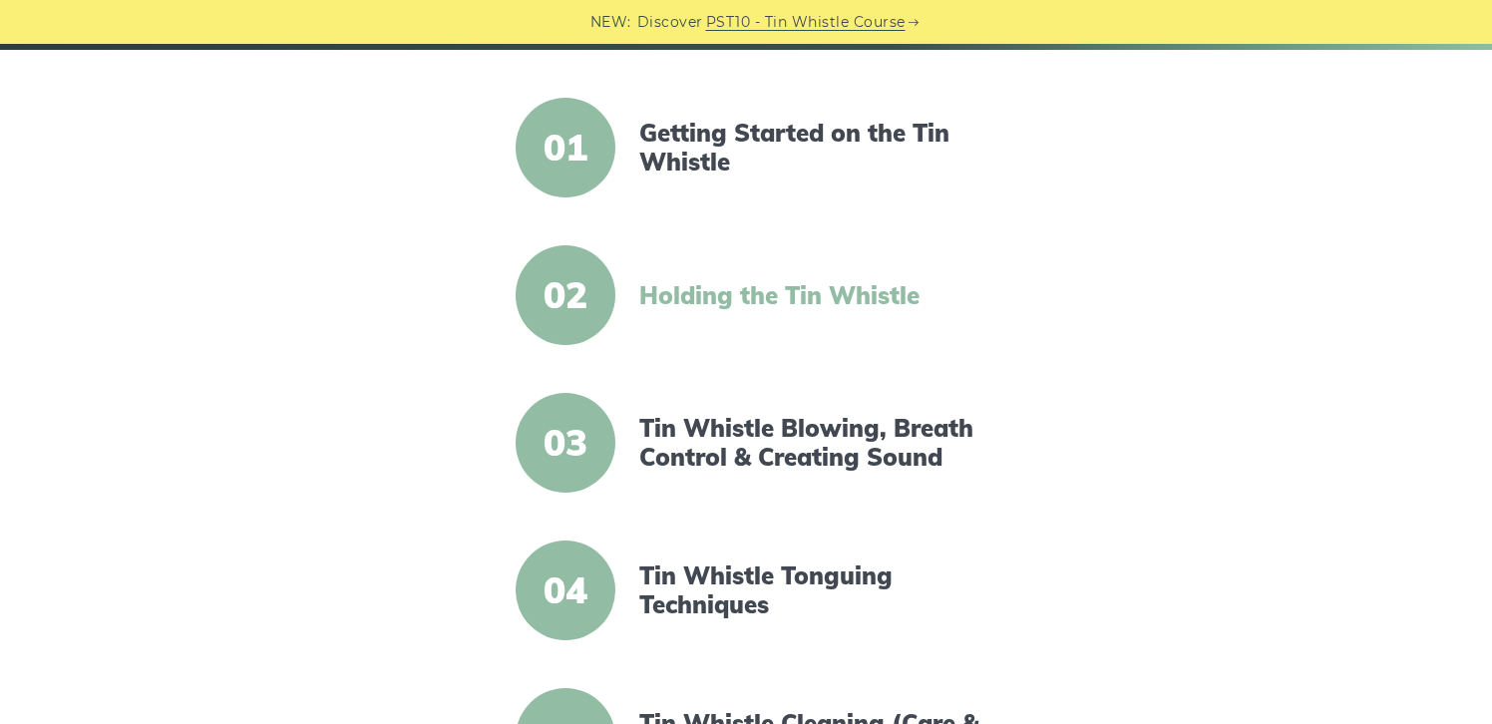
click at [754, 292] on link "Holding the Tin Whistle" at bounding box center [810, 295] width 343 height 29
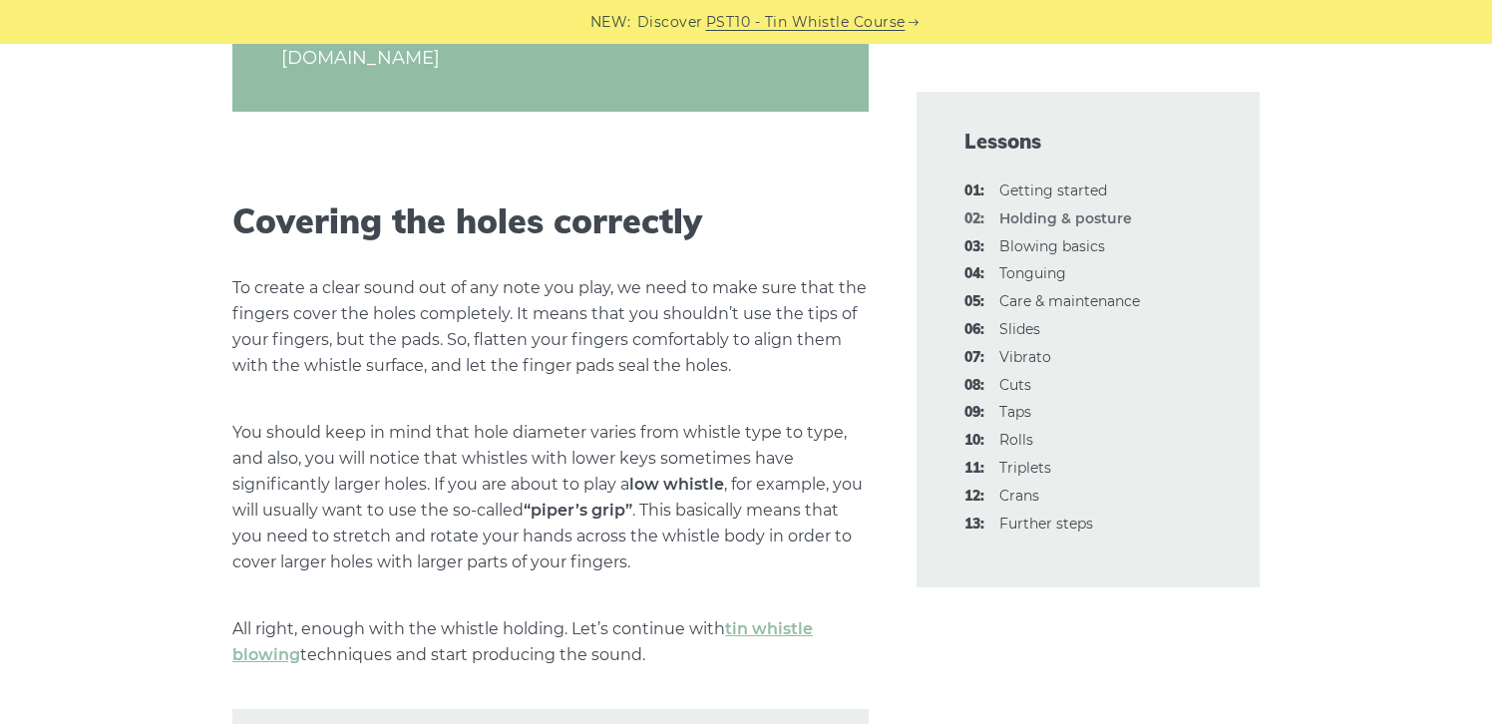
scroll to position [2524, 0]
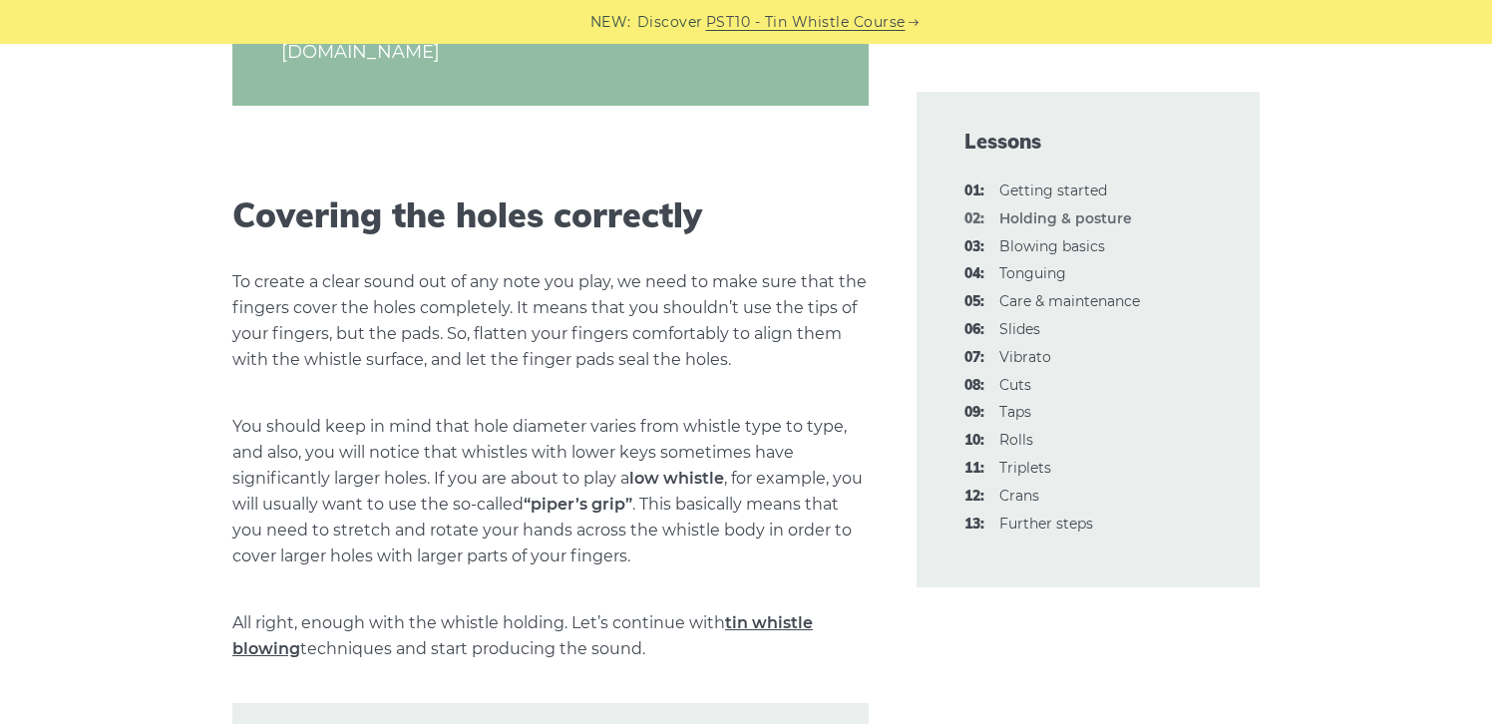
click at [764, 626] on link "tin whistle blowing" at bounding box center [522, 635] width 581 height 45
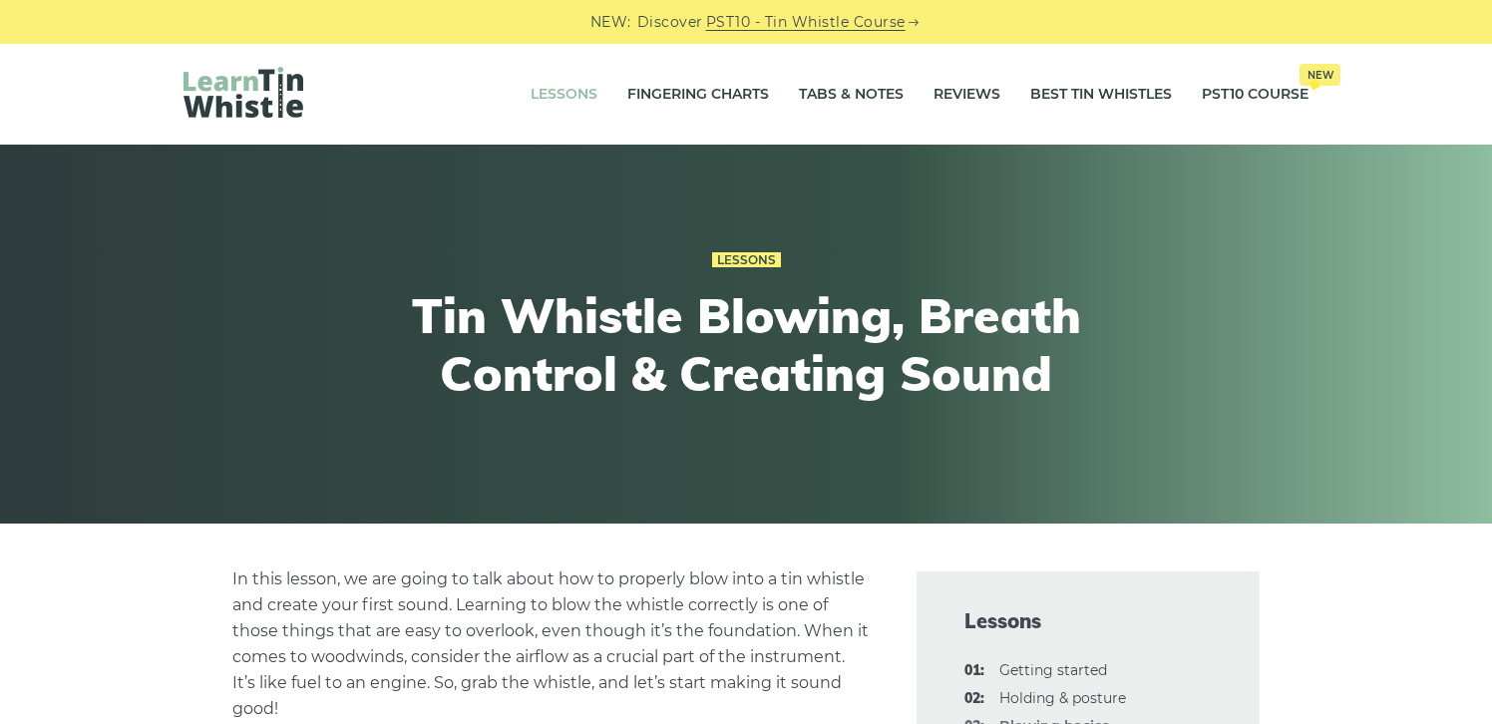
click at [562, 88] on link "Lessons" at bounding box center [564, 95] width 67 height 50
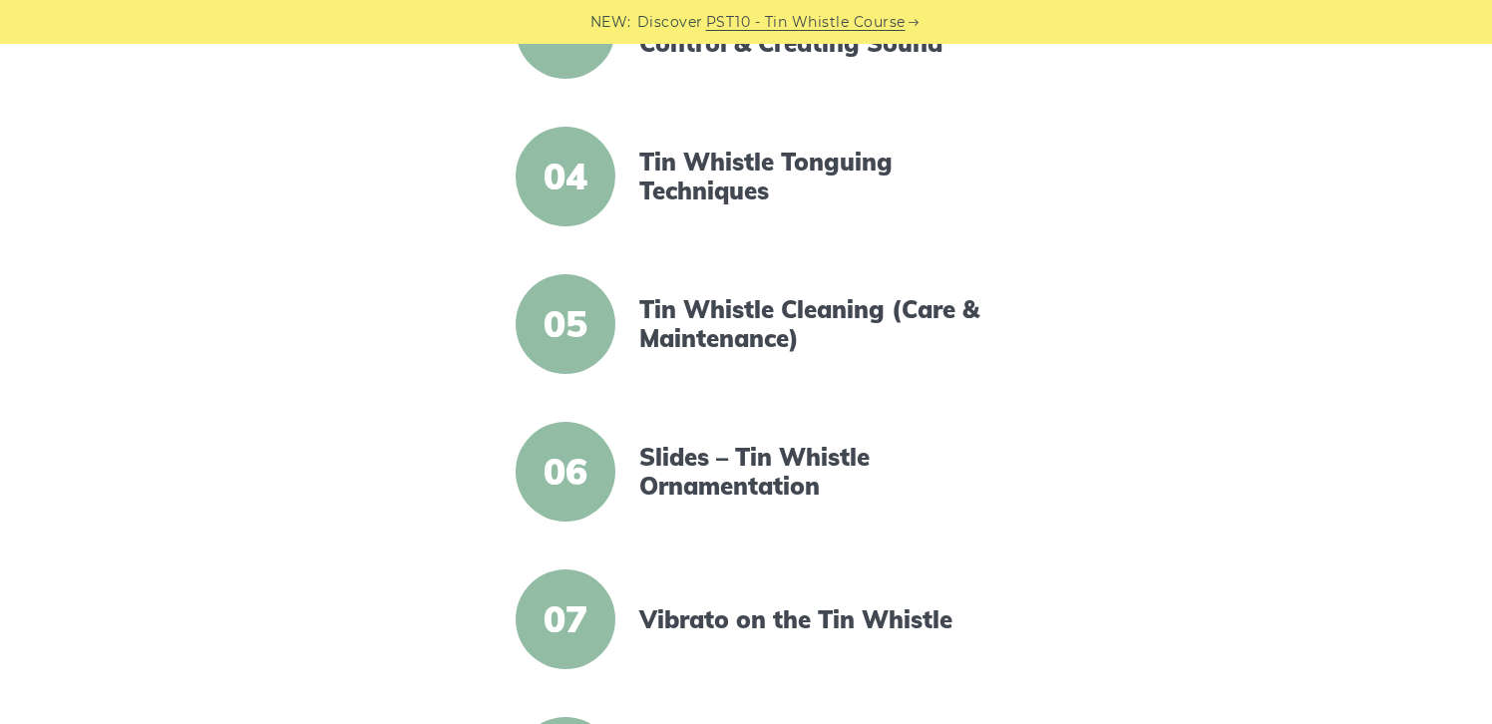
scroll to position [901, 0]
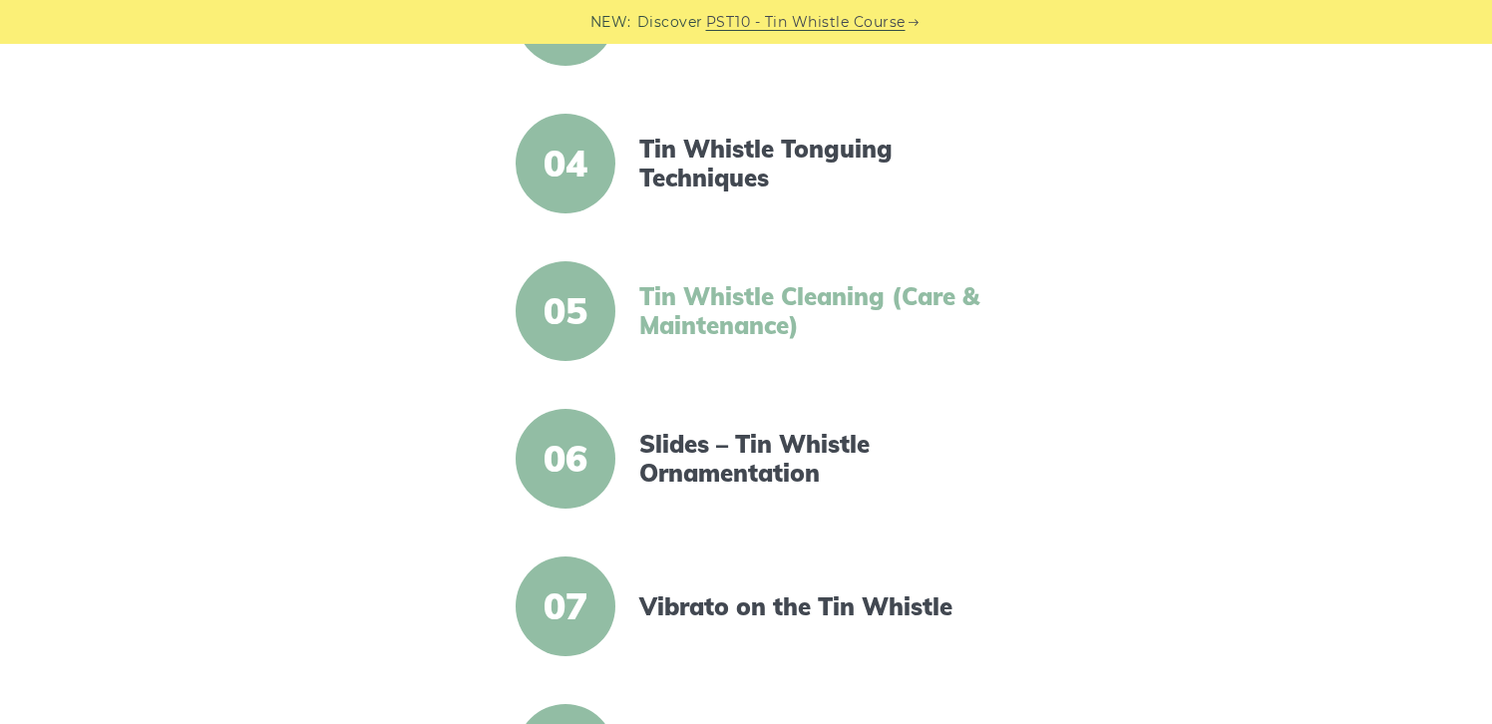
click at [721, 299] on link "Tin Whistle Cleaning (Care & Maintenance)" at bounding box center [810, 311] width 343 height 58
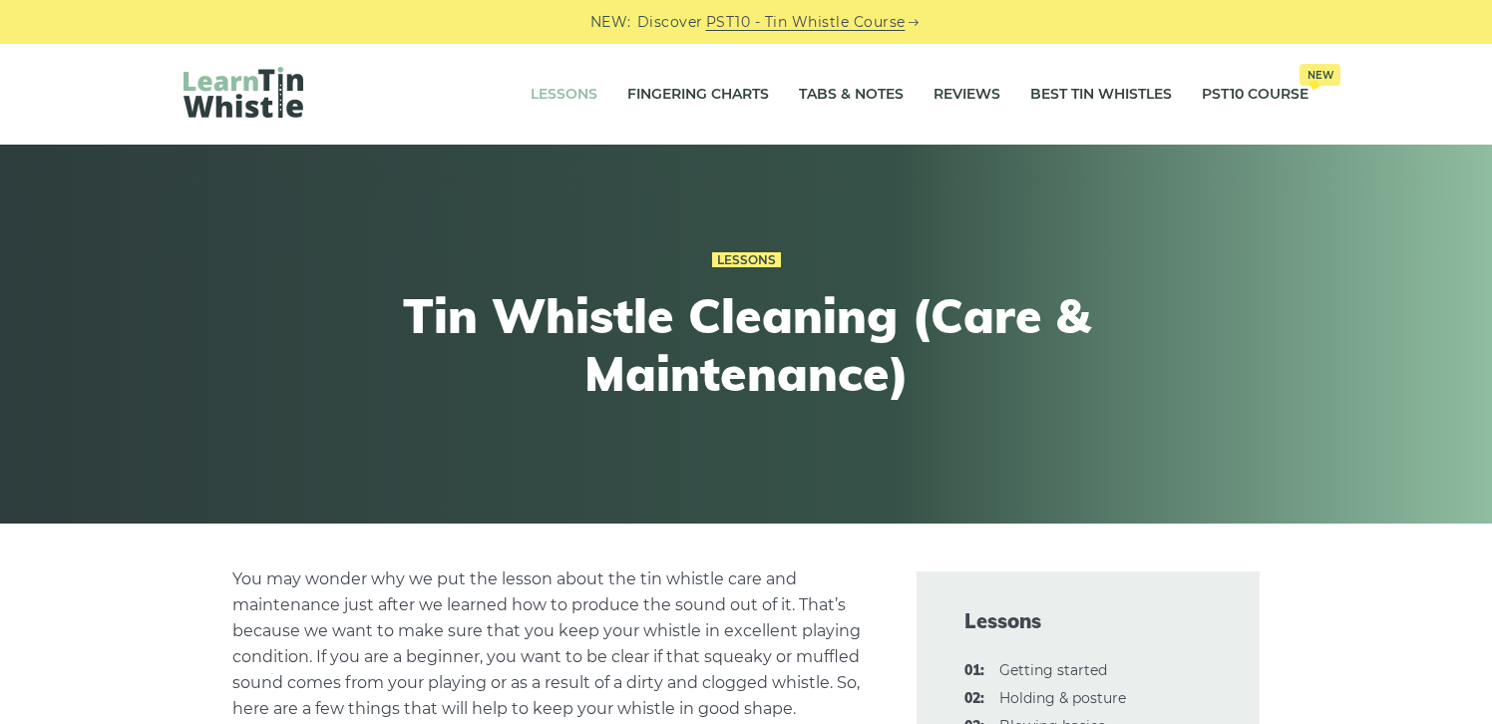
click at [555, 91] on link "Lessons" at bounding box center [564, 95] width 67 height 50
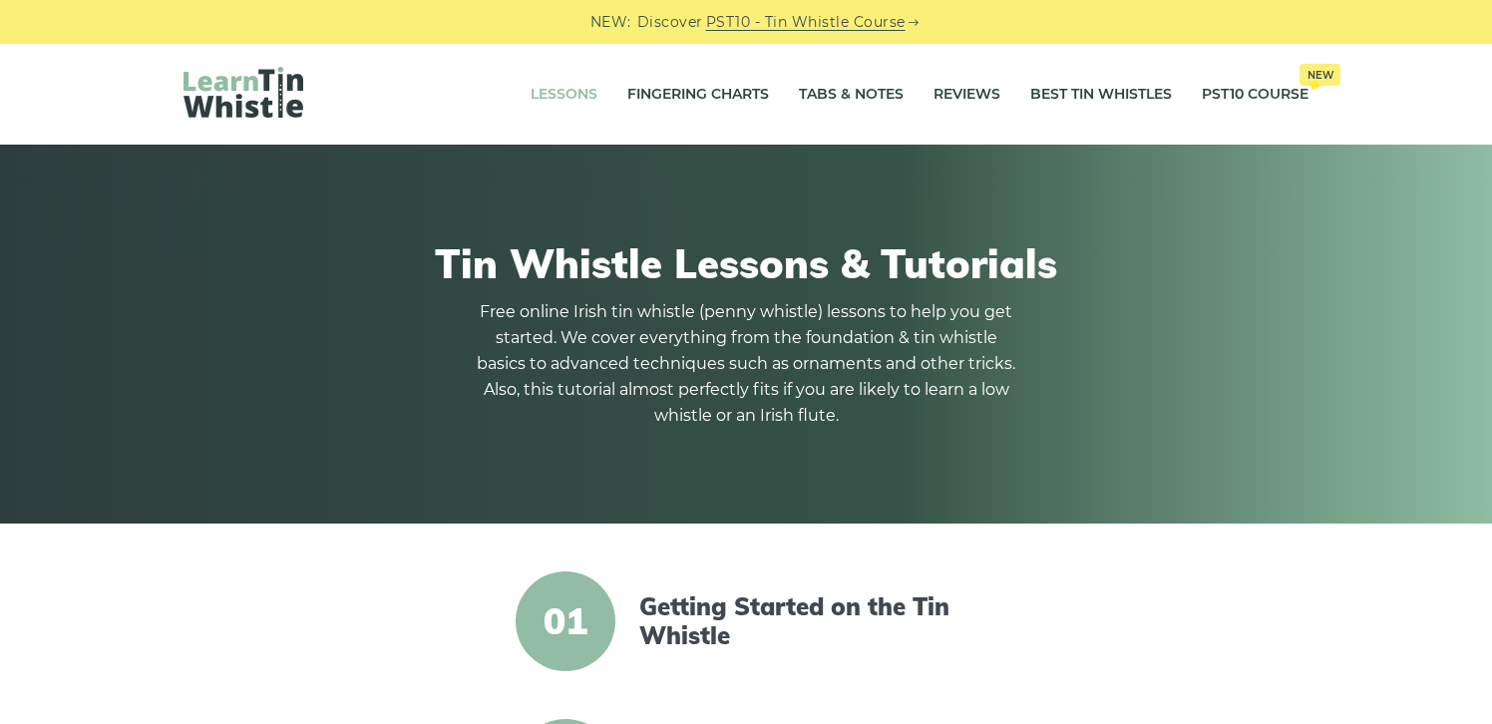
click at [555, 91] on link "Lessons" at bounding box center [564, 95] width 67 height 50
click at [728, 97] on link "Fingering Charts" at bounding box center [698, 95] width 142 height 50
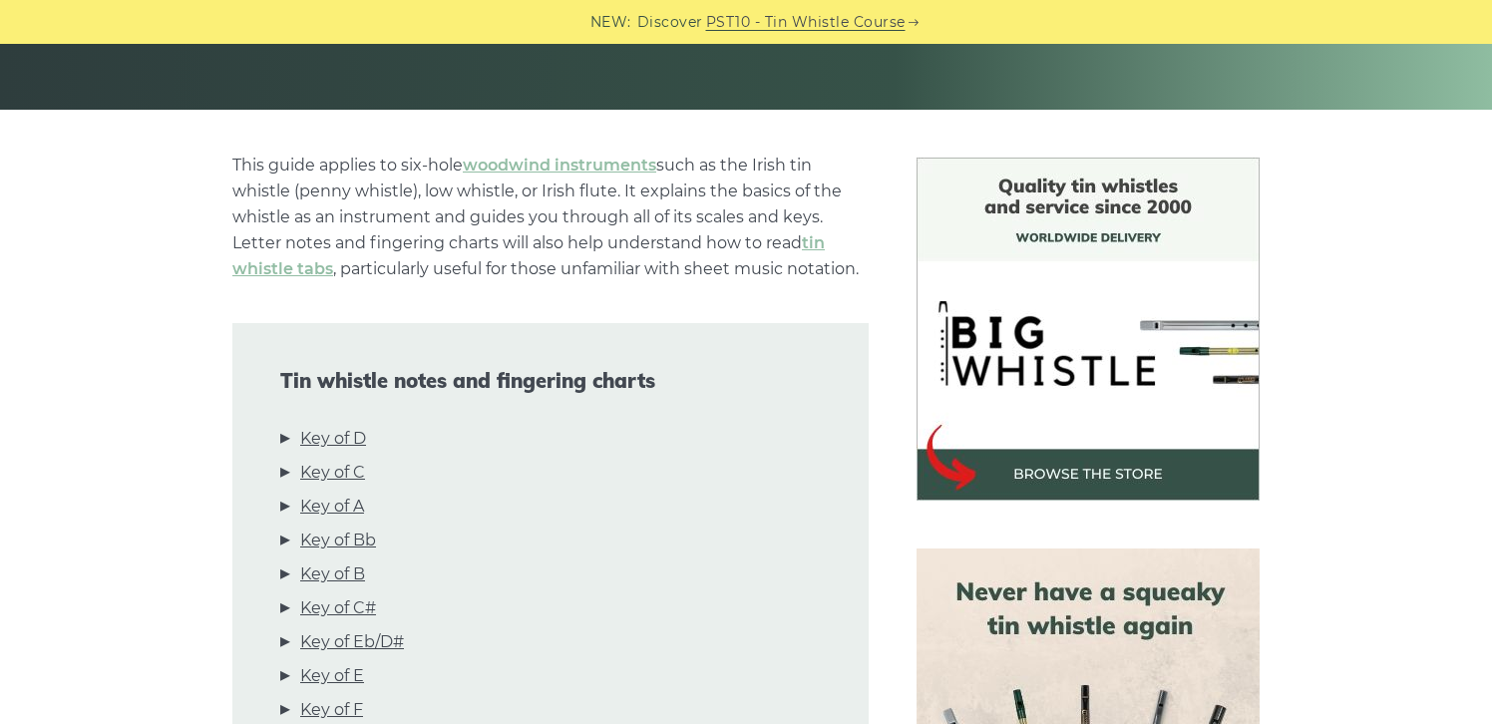
scroll to position [455, 0]
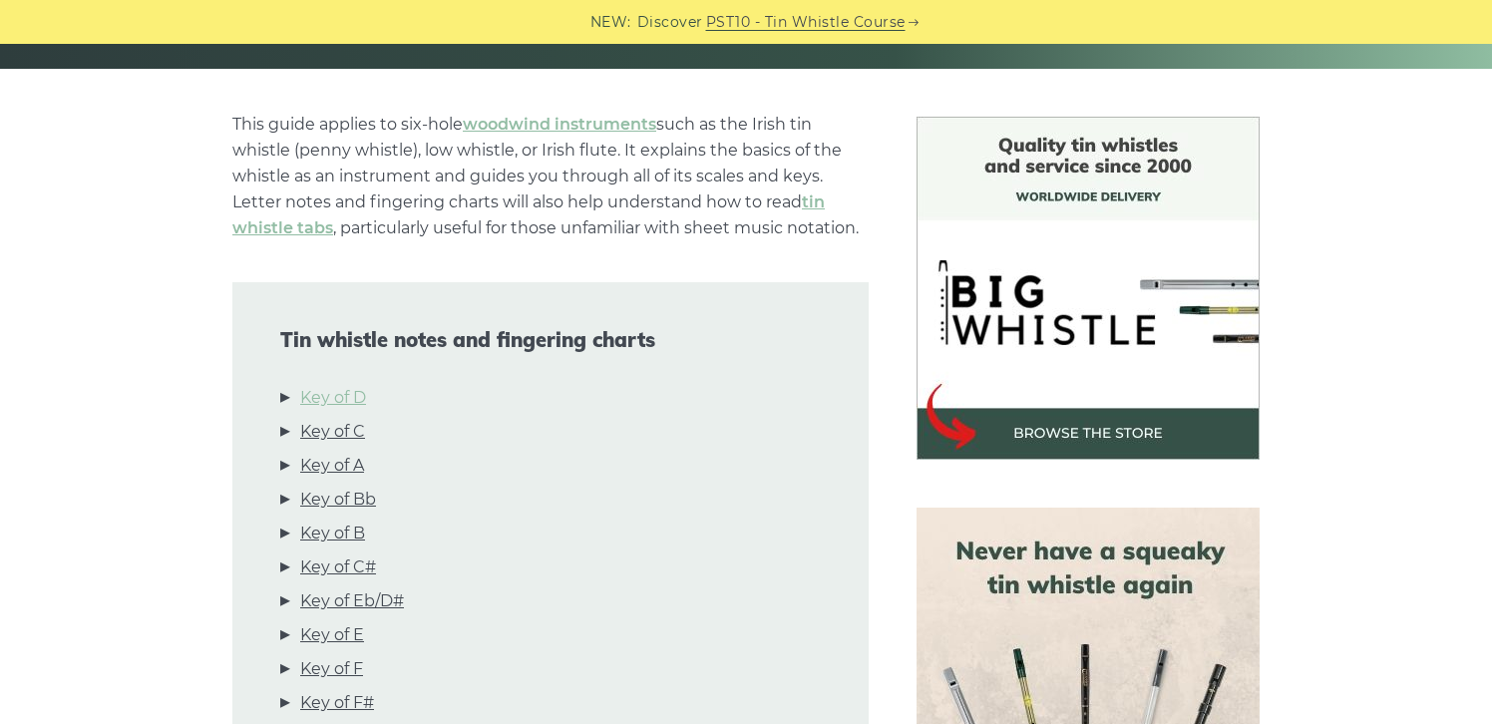
click at [331, 393] on link "Key of D" at bounding box center [333, 398] width 66 height 26
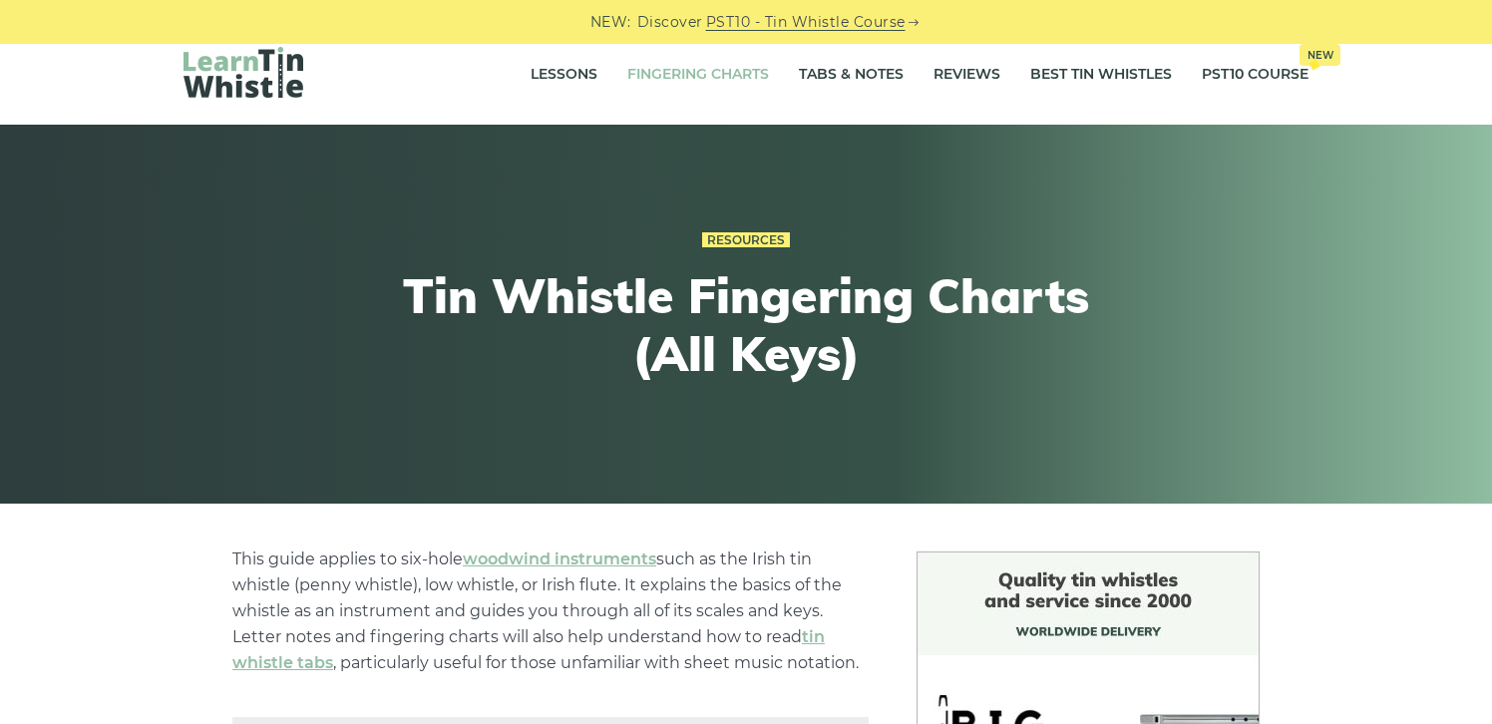
scroll to position [0, 0]
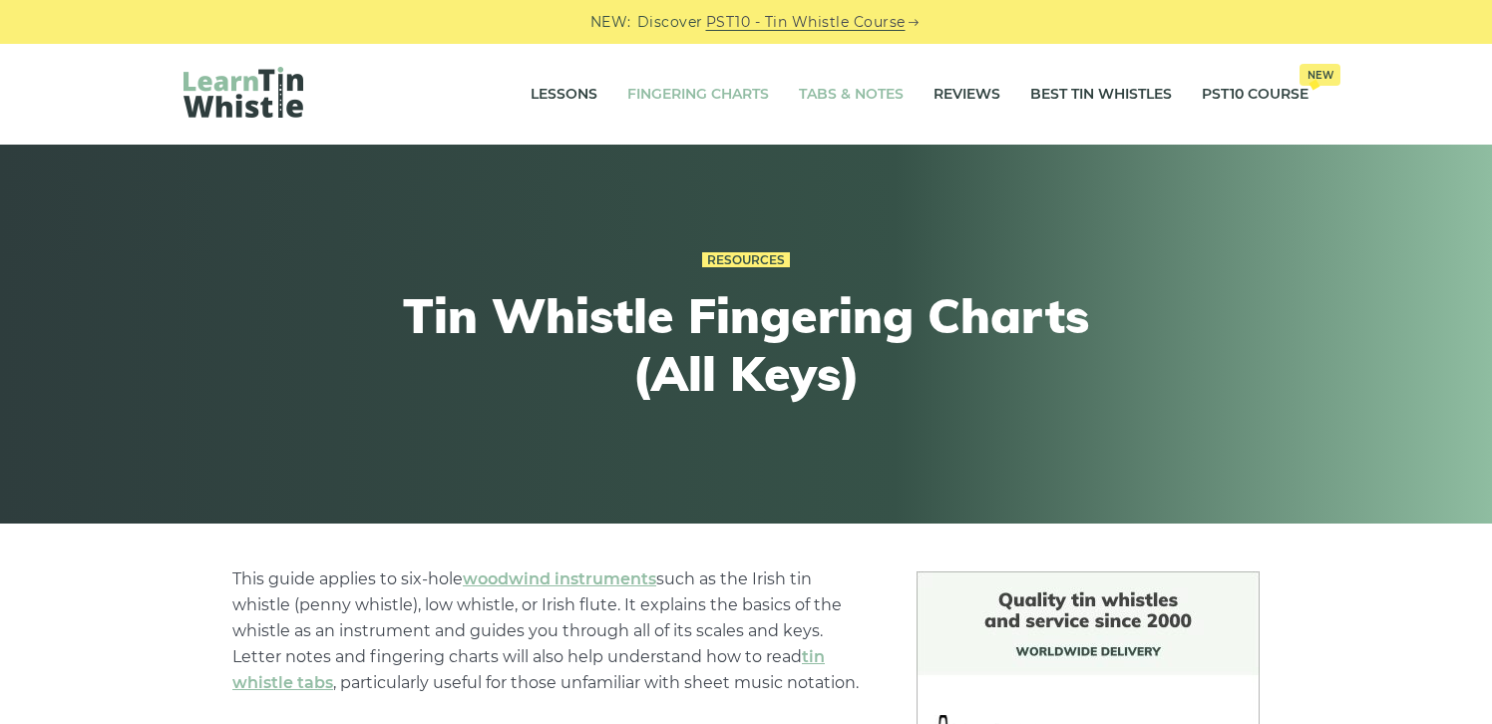
click at [828, 98] on link "Tabs & Notes" at bounding box center [851, 95] width 105 height 50
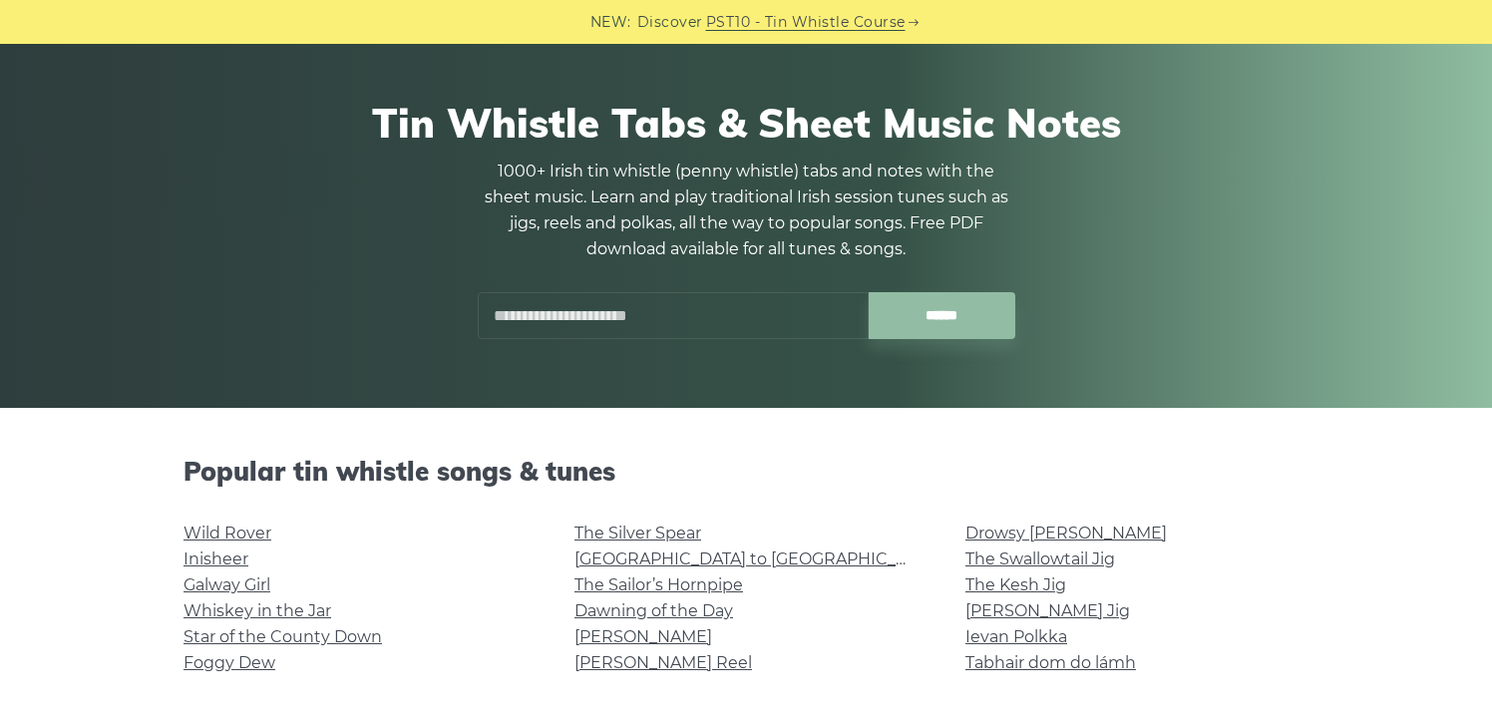
scroll to position [115, 0]
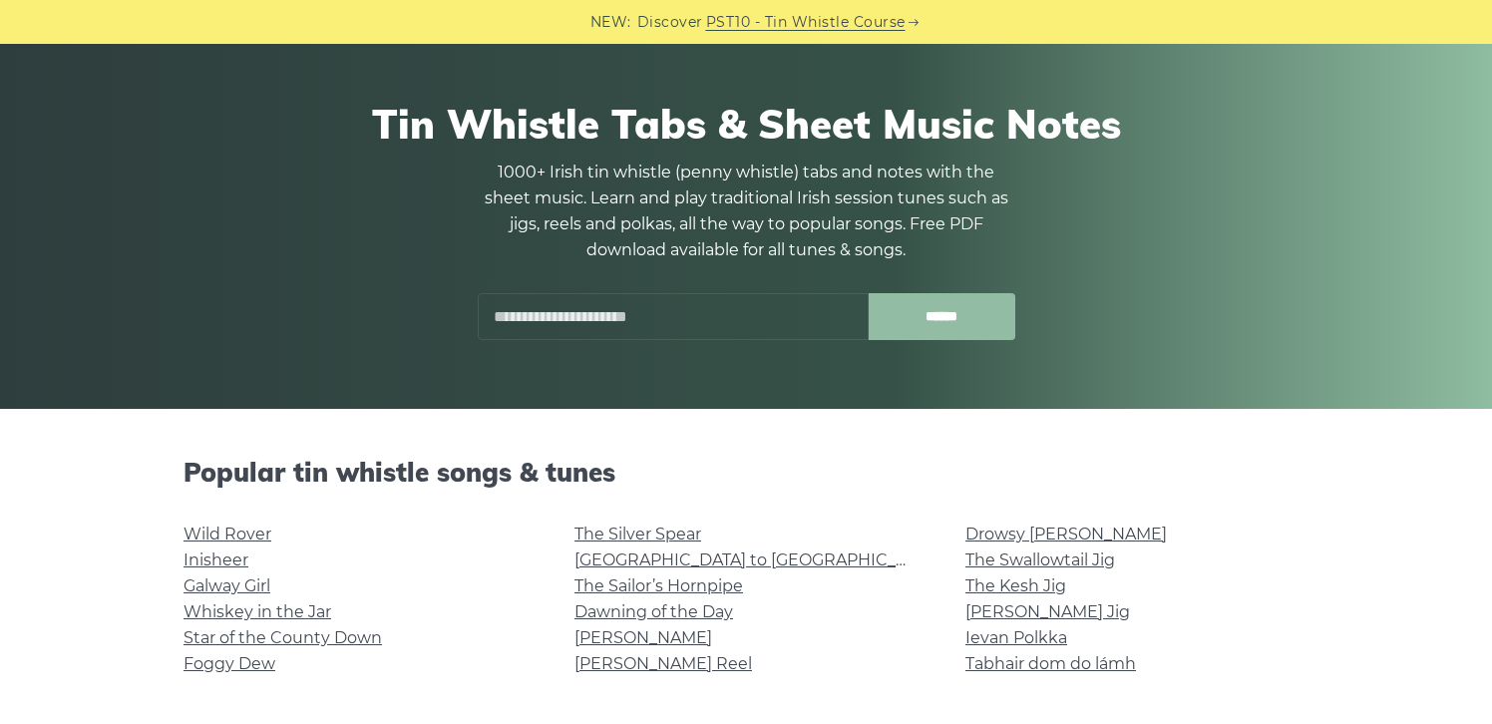
click at [932, 315] on input "******" at bounding box center [942, 316] width 147 height 47
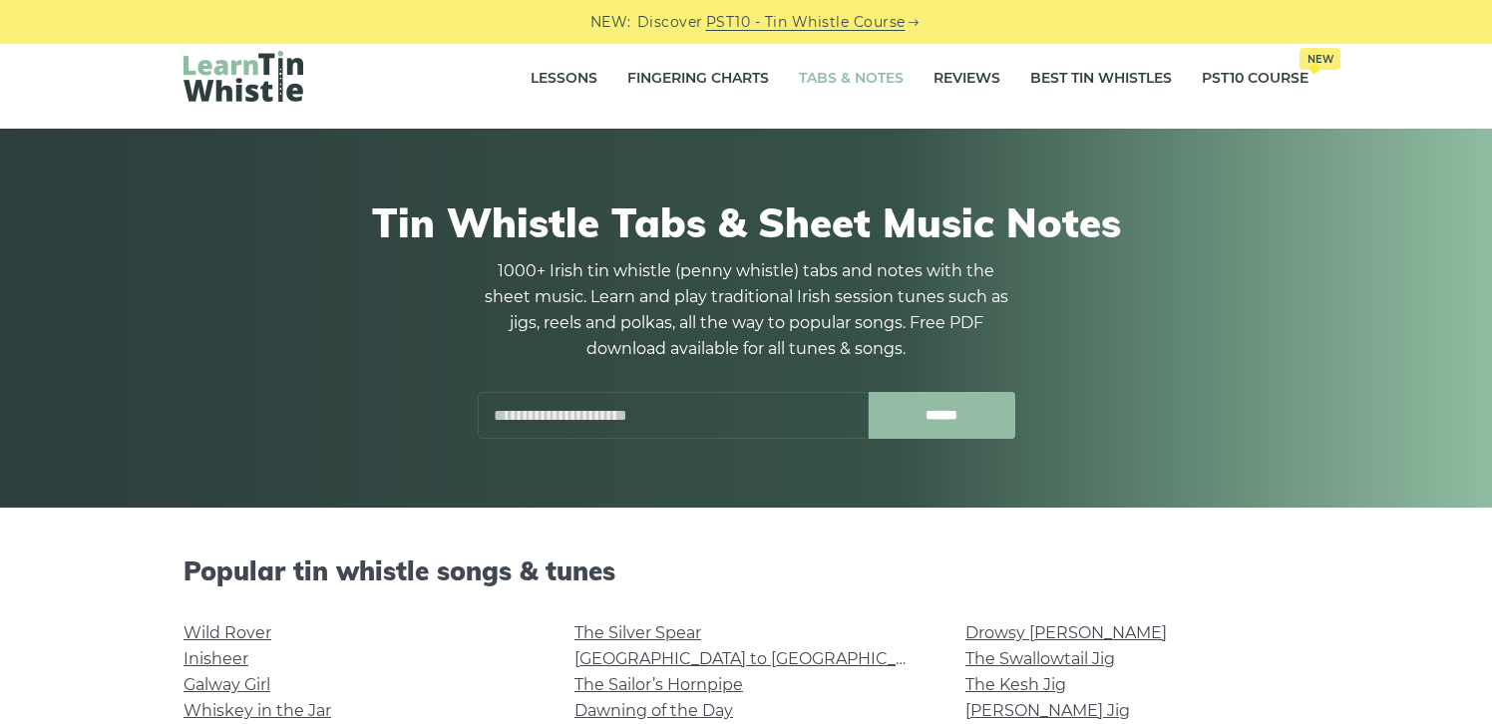
scroll to position [0, 0]
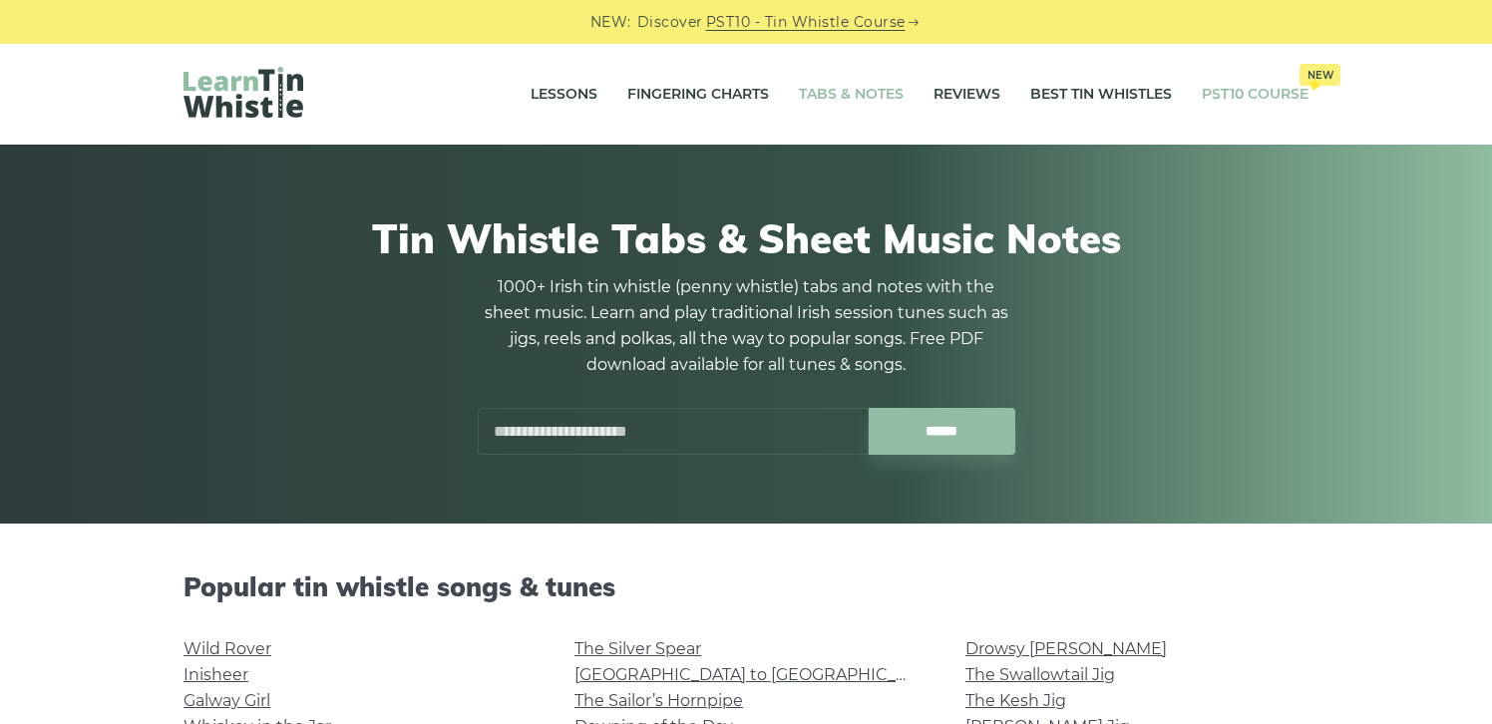
click at [1227, 98] on link "PST10 Course New" at bounding box center [1255, 95] width 107 height 50
click at [570, 83] on link "Lessons" at bounding box center [564, 95] width 67 height 50
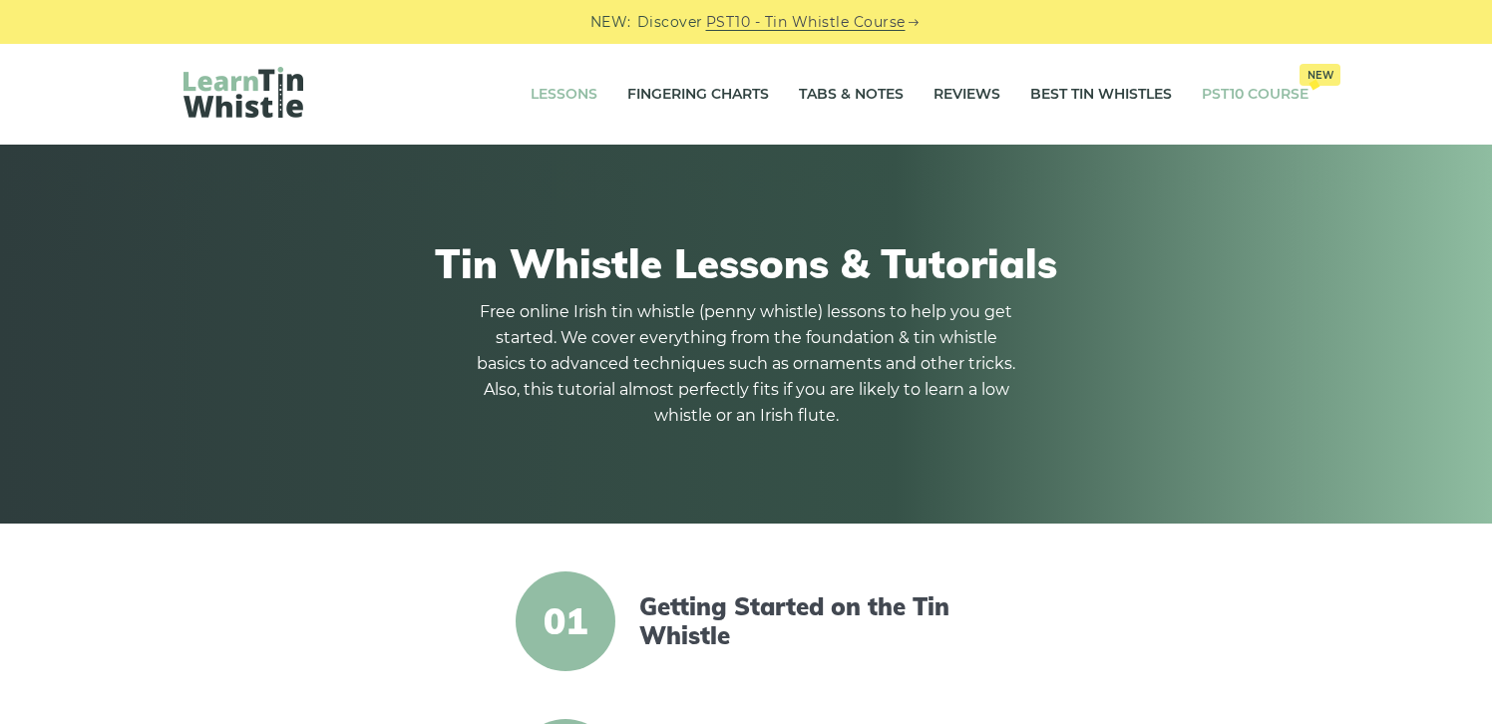
click at [1251, 98] on link "PST10 Course New" at bounding box center [1255, 95] width 107 height 50
